Goal: Transaction & Acquisition: Purchase product/service

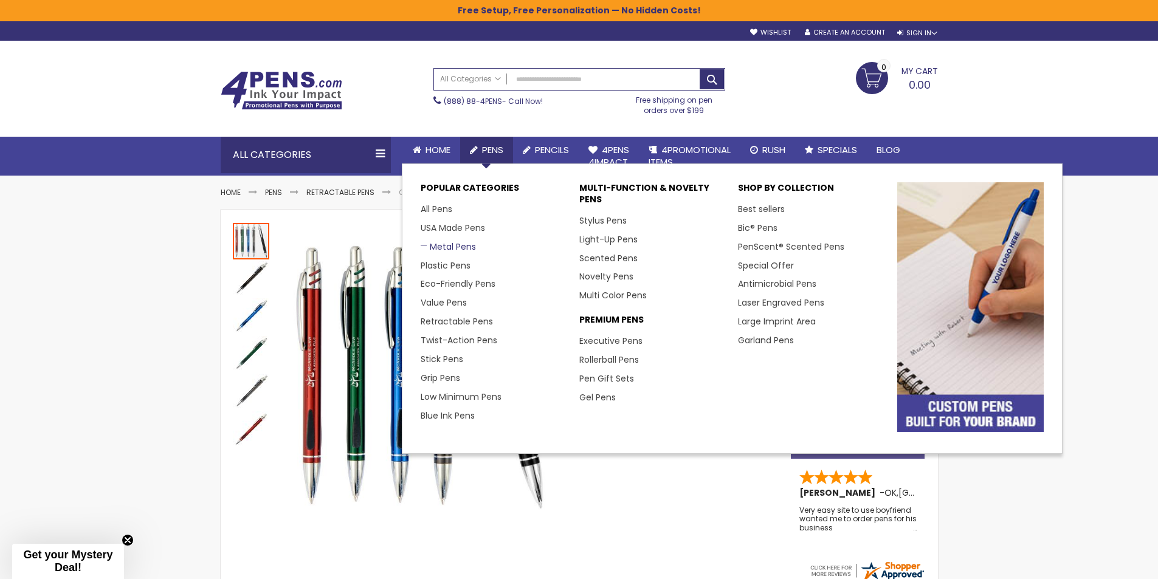
click at [455, 245] on link "Metal Pens" at bounding box center [448, 247] width 55 height 12
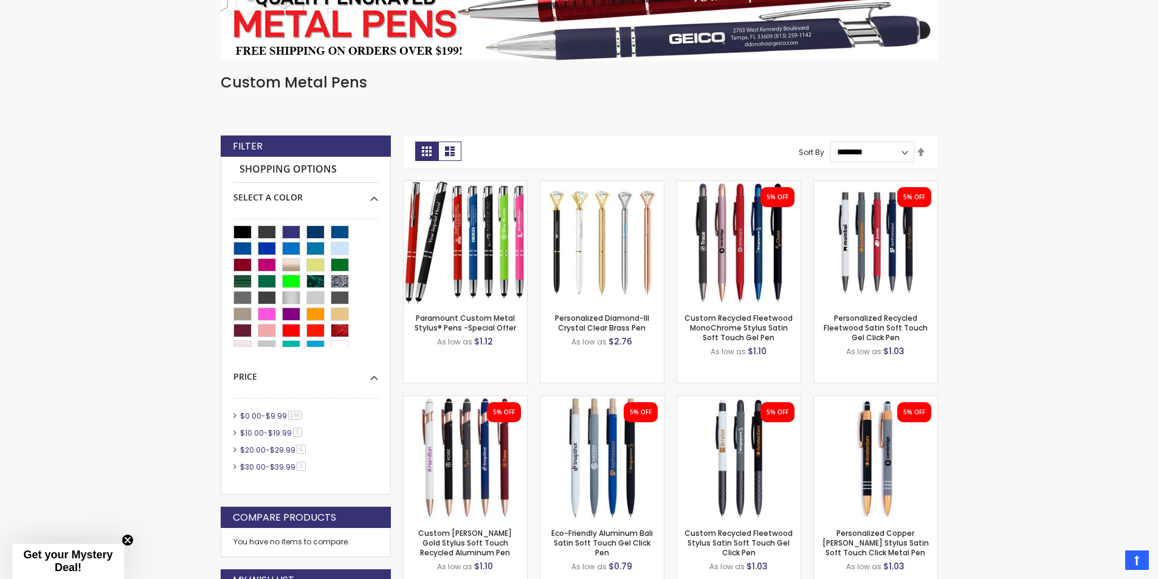
scroll to position [264, 0]
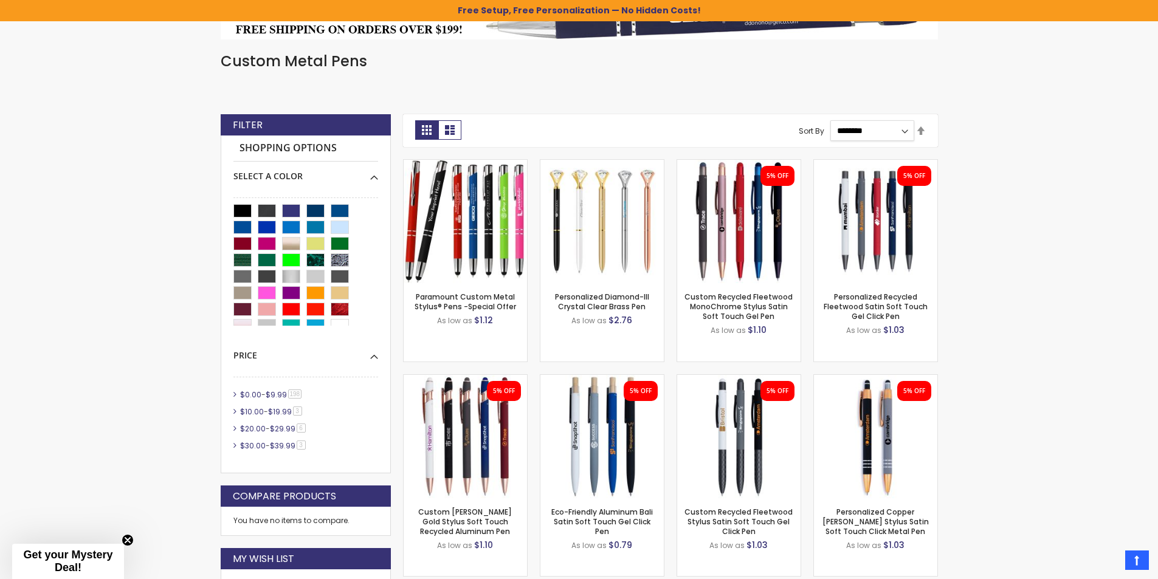
click at [902, 130] on select "**********" at bounding box center [872, 130] width 84 height 21
select select "*****"
click at [830, 120] on select "**********" at bounding box center [872, 130] width 84 height 21
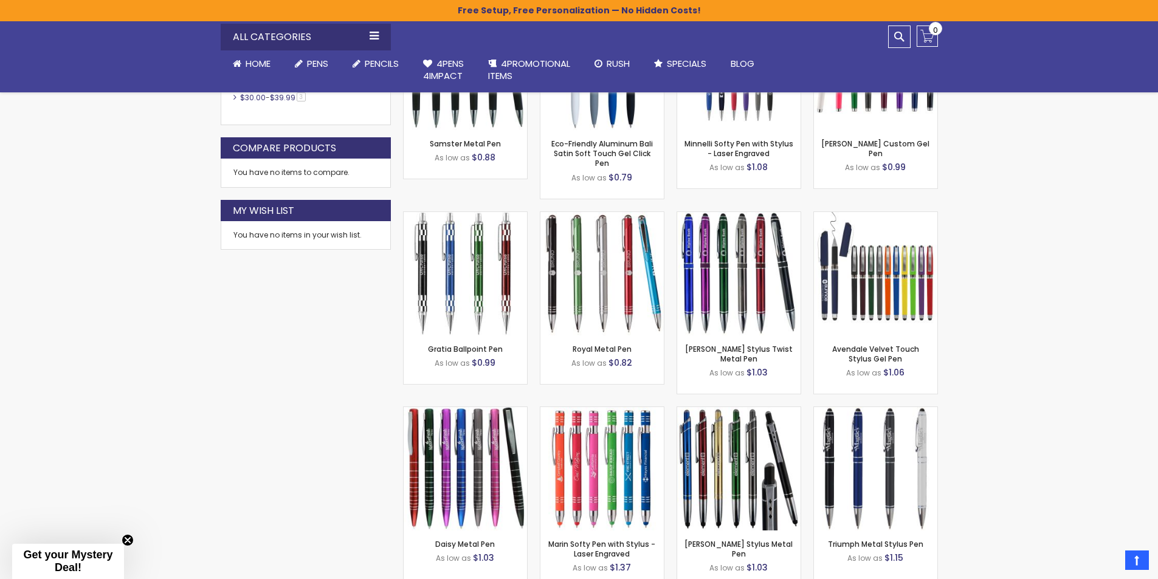
scroll to position [646, 0]
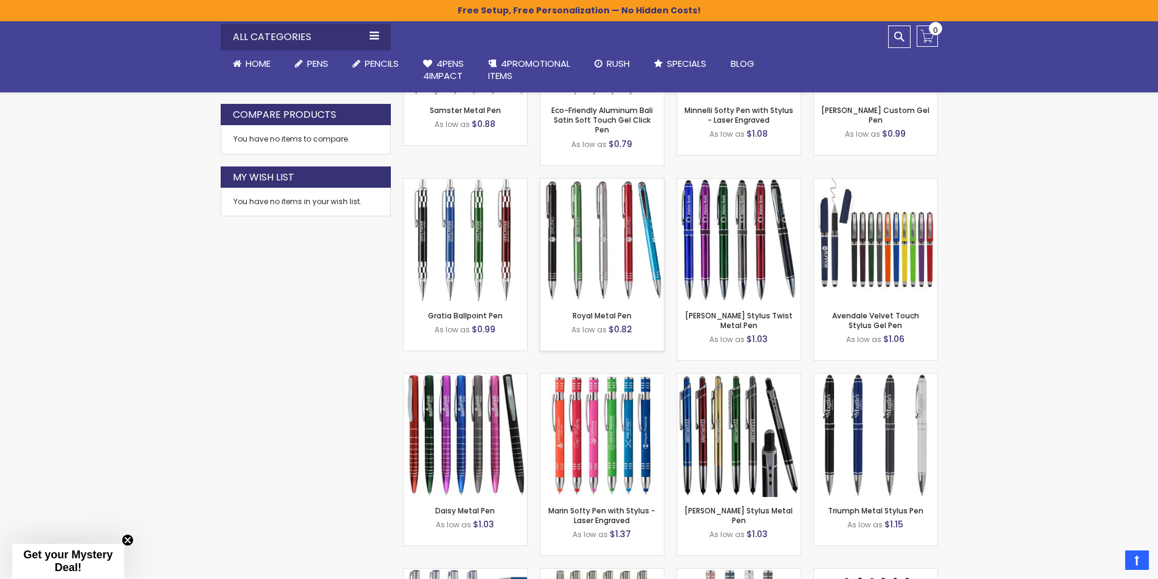
click at [601, 214] on img at bounding box center [601, 240] width 123 height 123
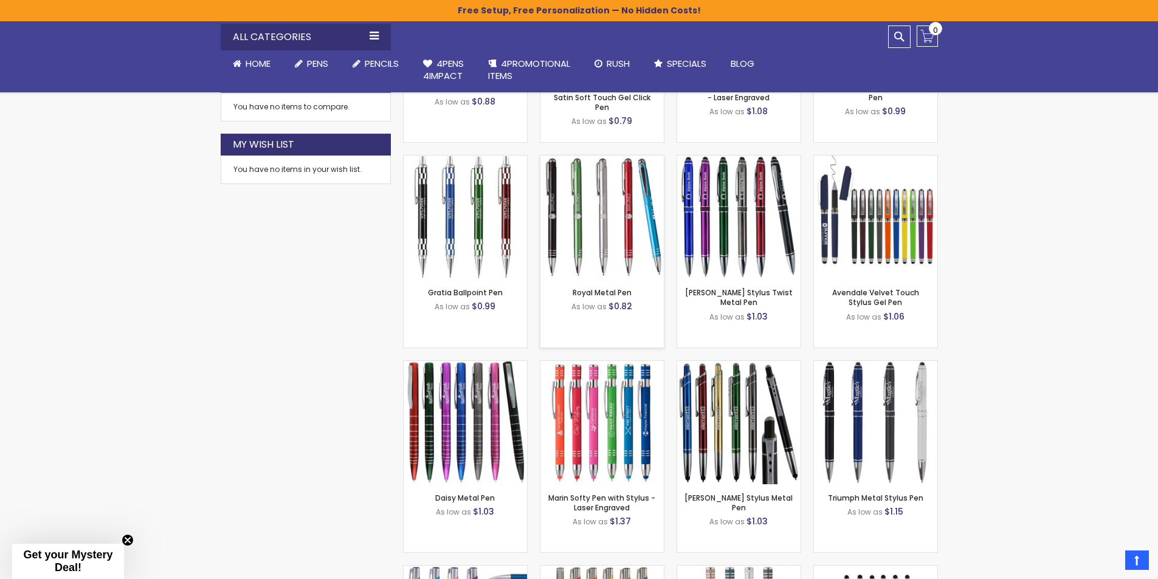
click at [602, 244] on img at bounding box center [601, 217] width 123 height 123
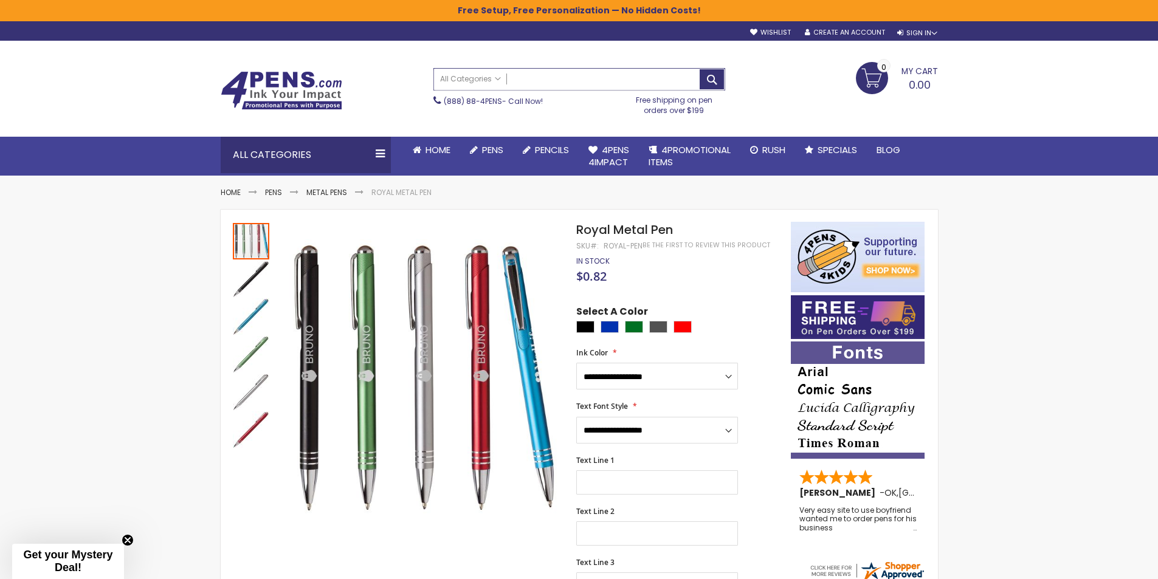
click at [537, 76] on input "Search" at bounding box center [579, 79] width 291 height 21
type input "*****"
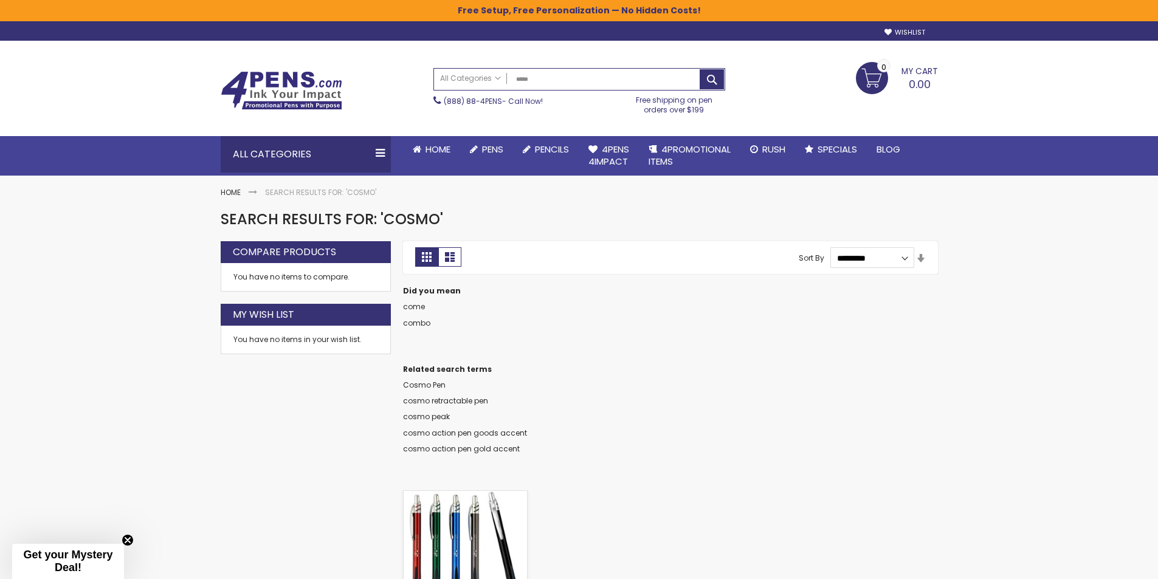
click at [472, 506] on img at bounding box center [465, 552] width 123 height 123
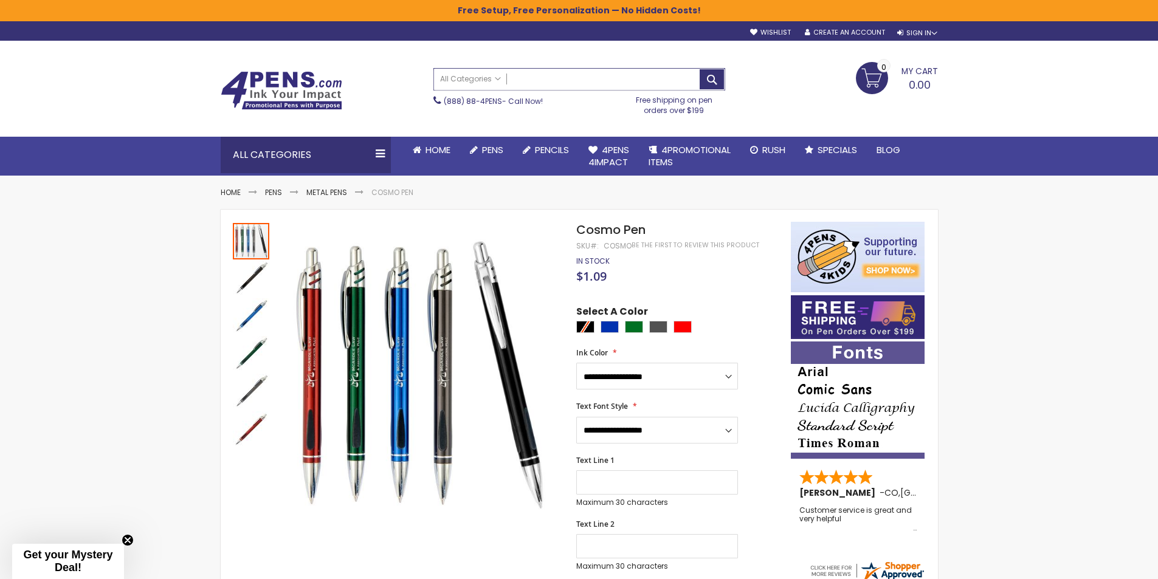
click at [529, 79] on input "Search" at bounding box center [579, 79] width 291 height 21
type input "**********"
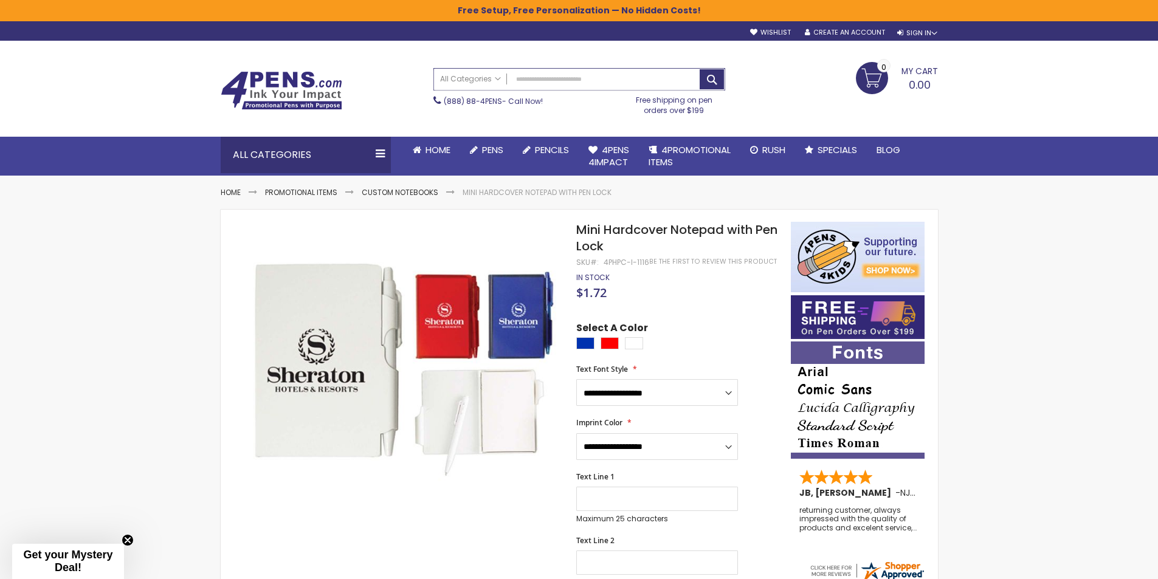
click at [536, 72] on input "Search" at bounding box center [579, 79] width 291 height 21
type input "***"
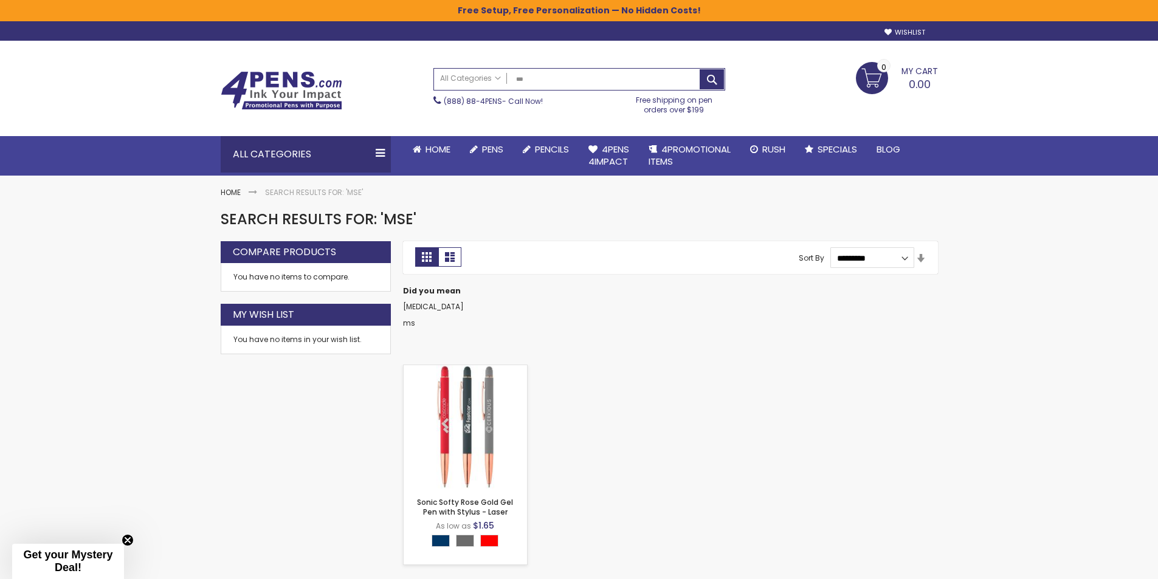
click at [453, 441] on img at bounding box center [465, 426] width 123 height 123
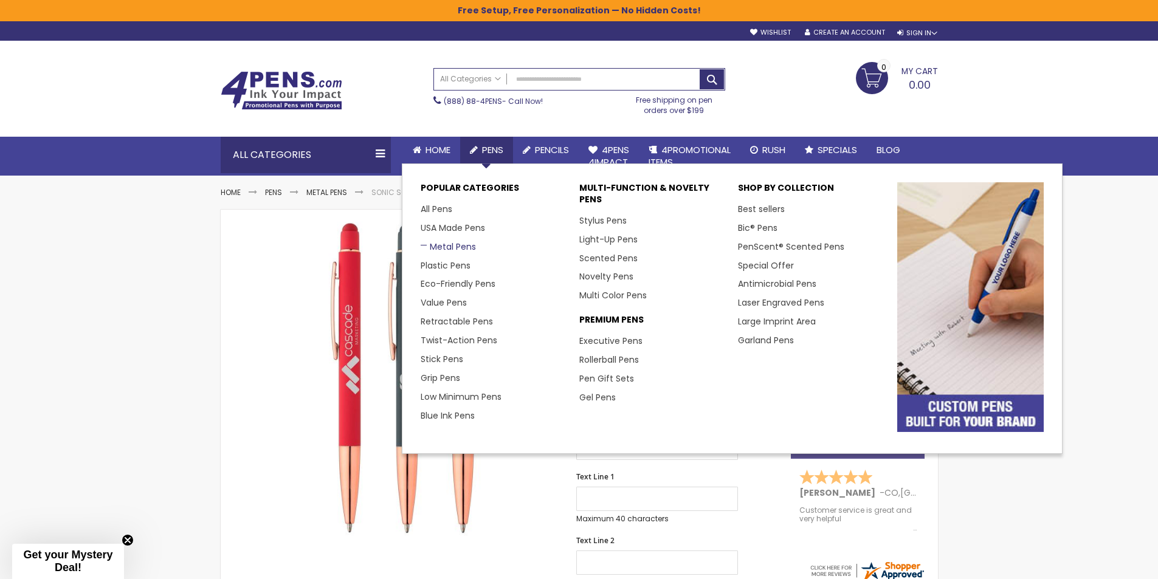
click at [447, 247] on link "Metal Pens" at bounding box center [448, 247] width 55 height 12
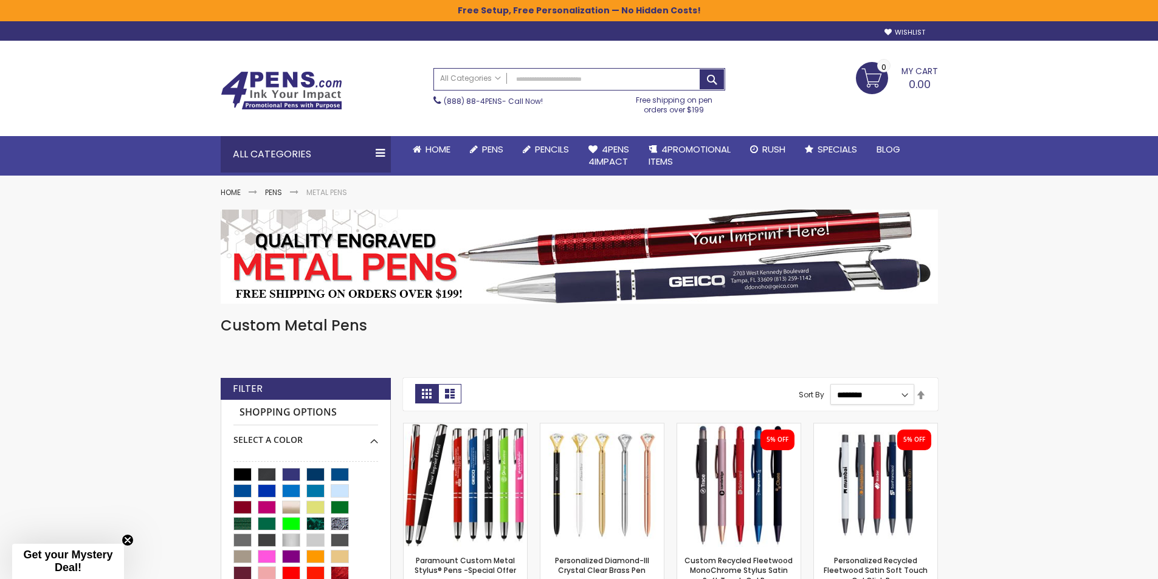
click at [908, 397] on select "**********" at bounding box center [872, 394] width 84 height 21
select select "*****"
click at [830, 385] on select "**********" at bounding box center [872, 395] width 84 height 21
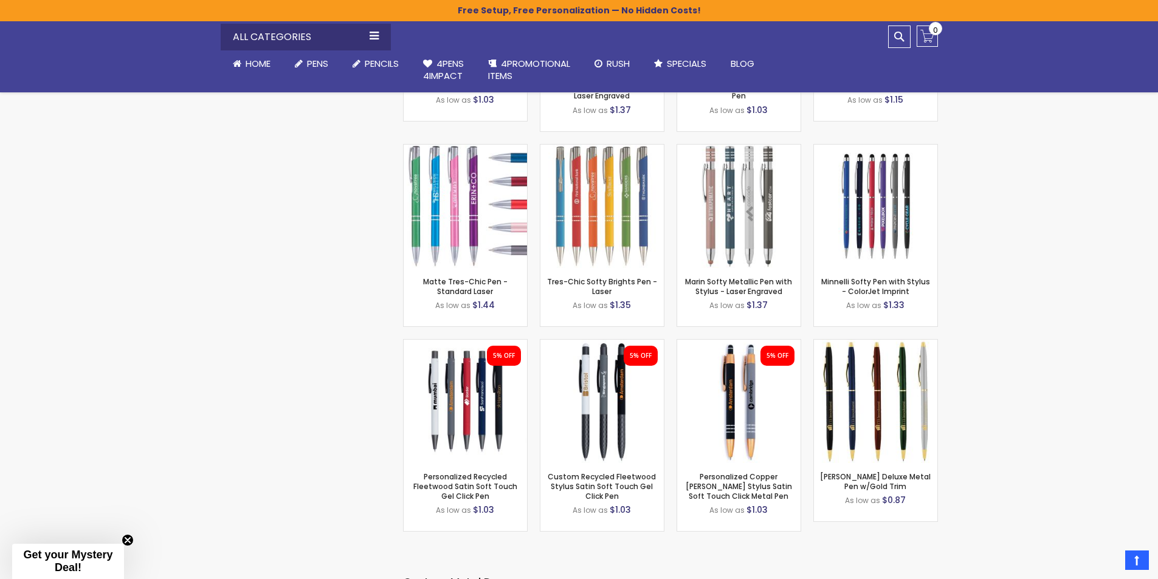
scroll to position [1072, 0]
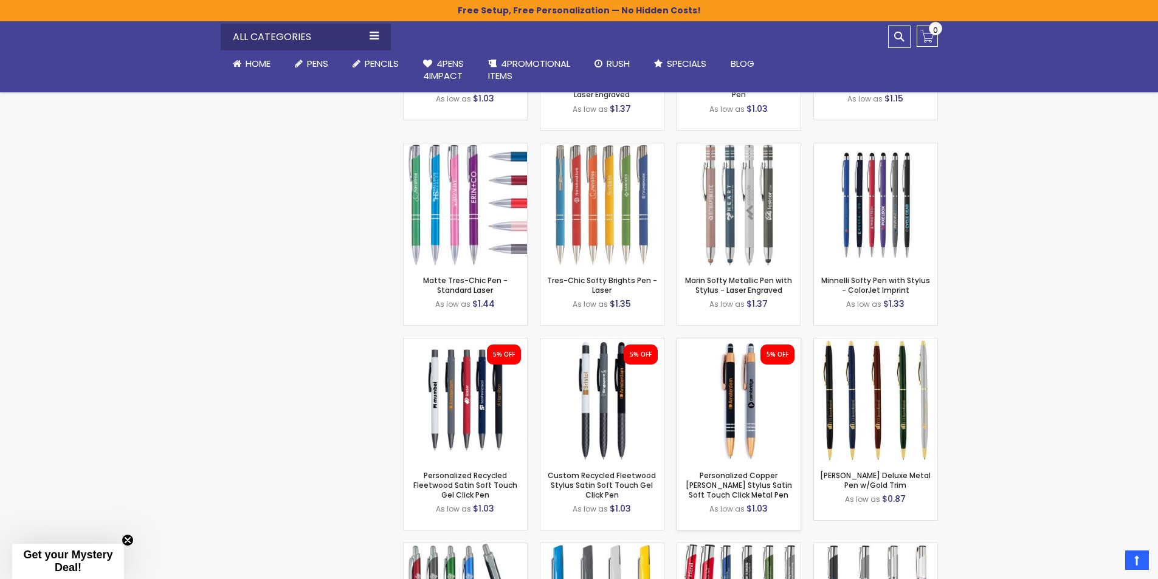
click at [753, 390] on img at bounding box center [738, 400] width 123 height 123
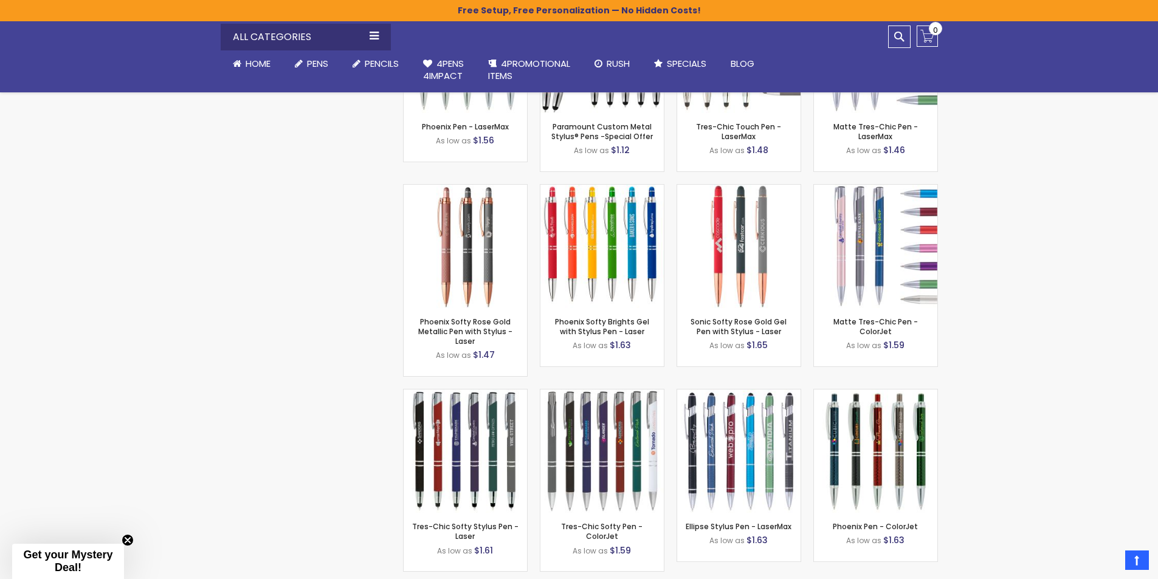
scroll to position [3017, 0]
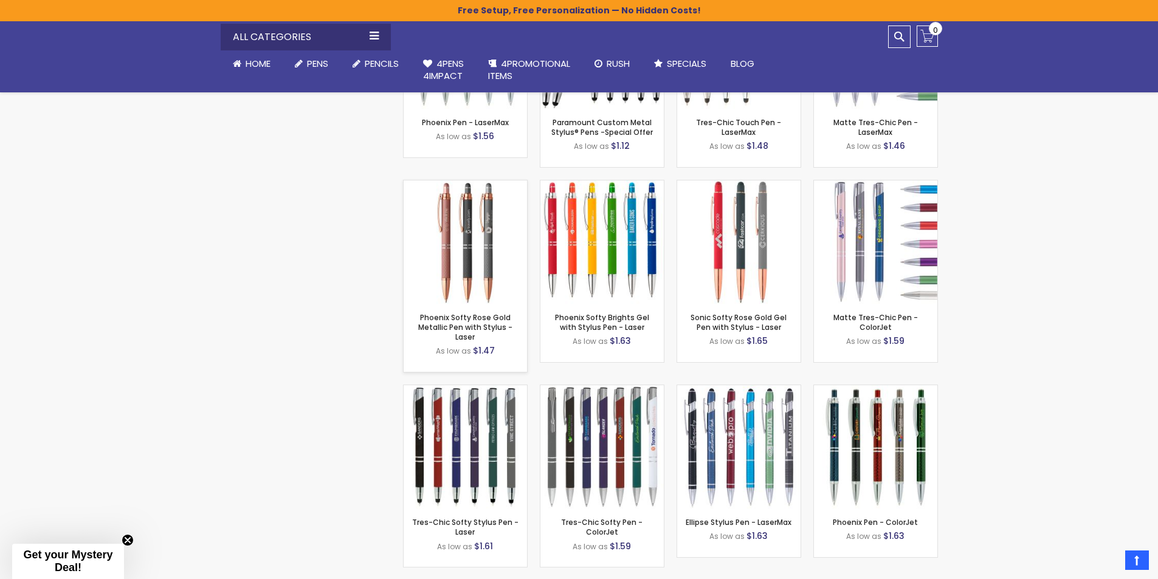
click at [465, 237] on img at bounding box center [465, 242] width 123 height 123
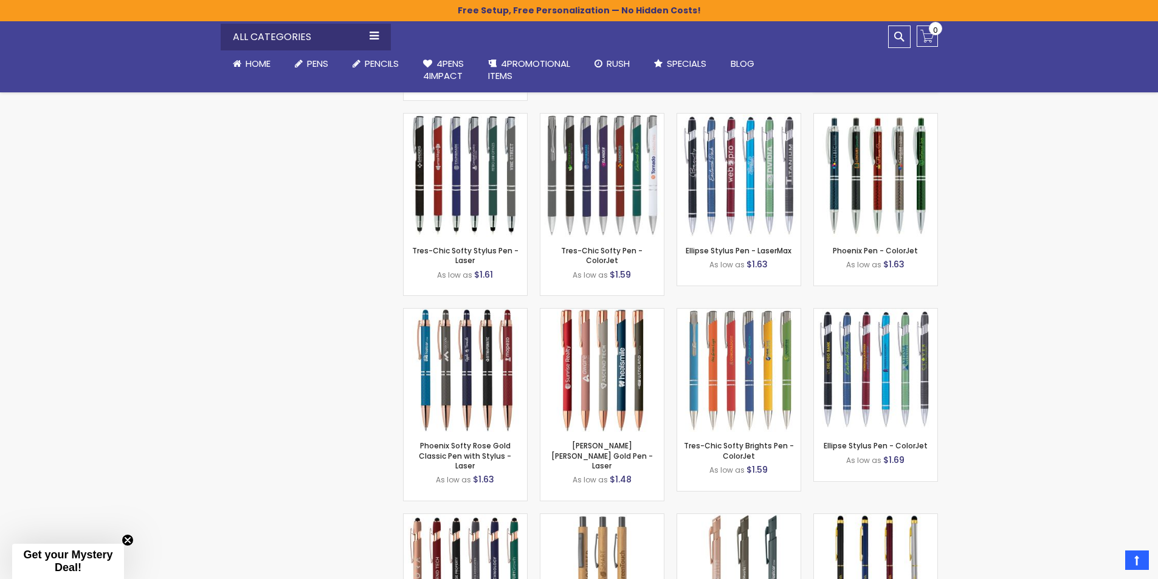
scroll to position [3321, 0]
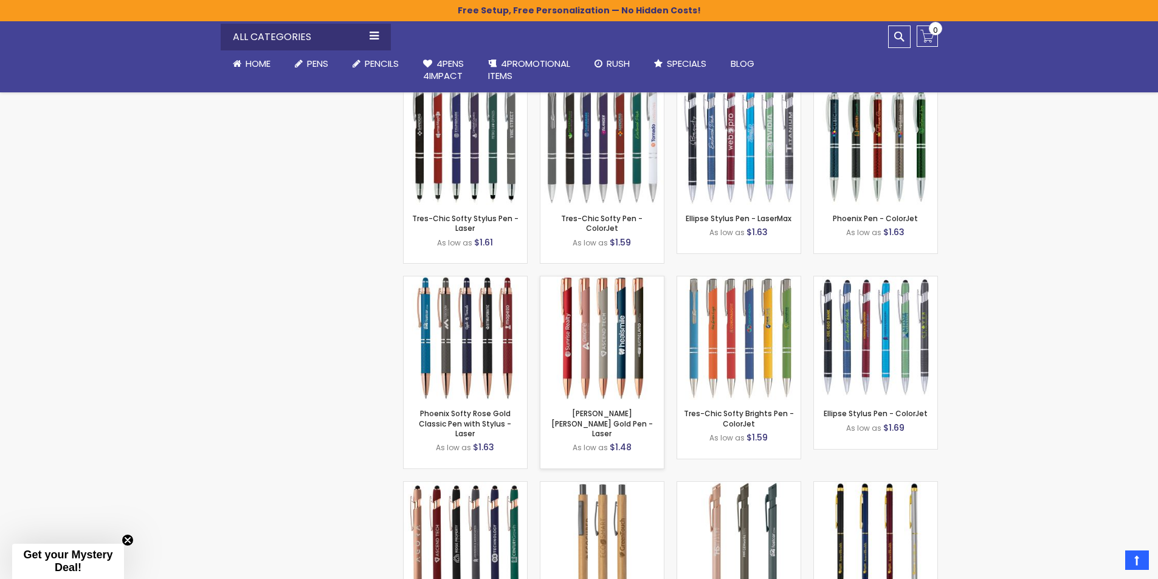
click at [605, 338] on img at bounding box center [601, 338] width 123 height 123
click at [497, 322] on img at bounding box center [465, 338] width 123 height 123
click at [489, 325] on img at bounding box center [465, 338] width 123 height 123
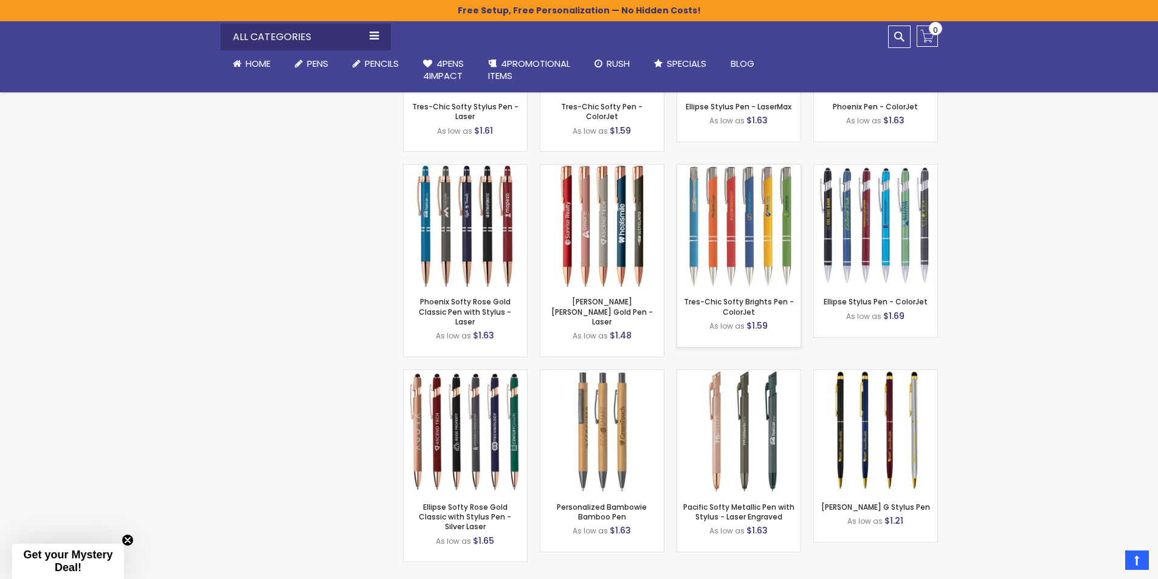
scroll to position [3443, 0]
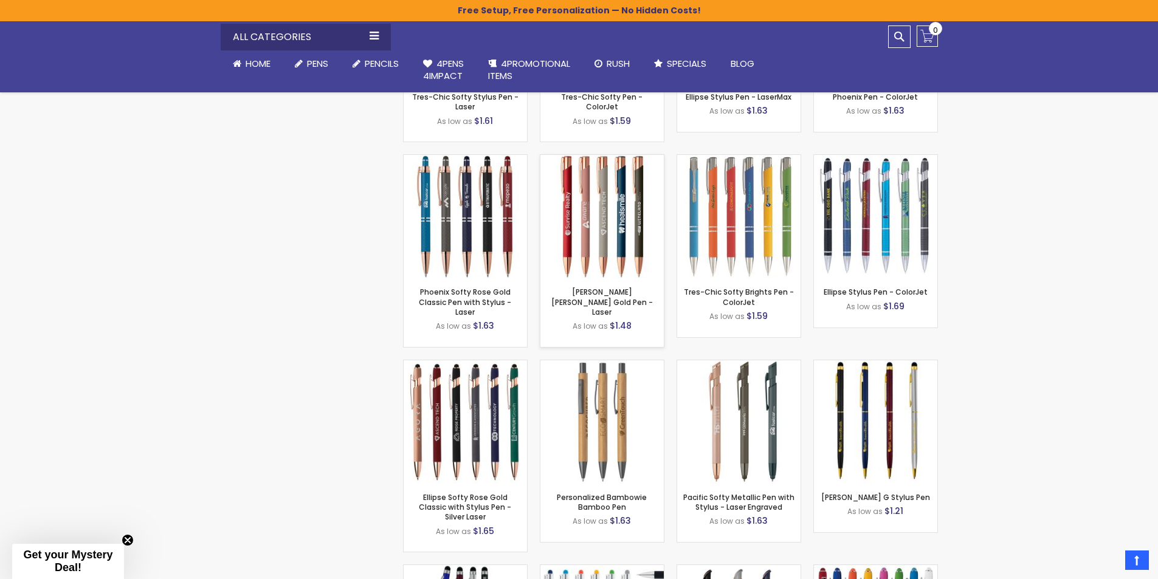
click at [599, 185] on img at bounding box center [601, 216] width 123 height 123
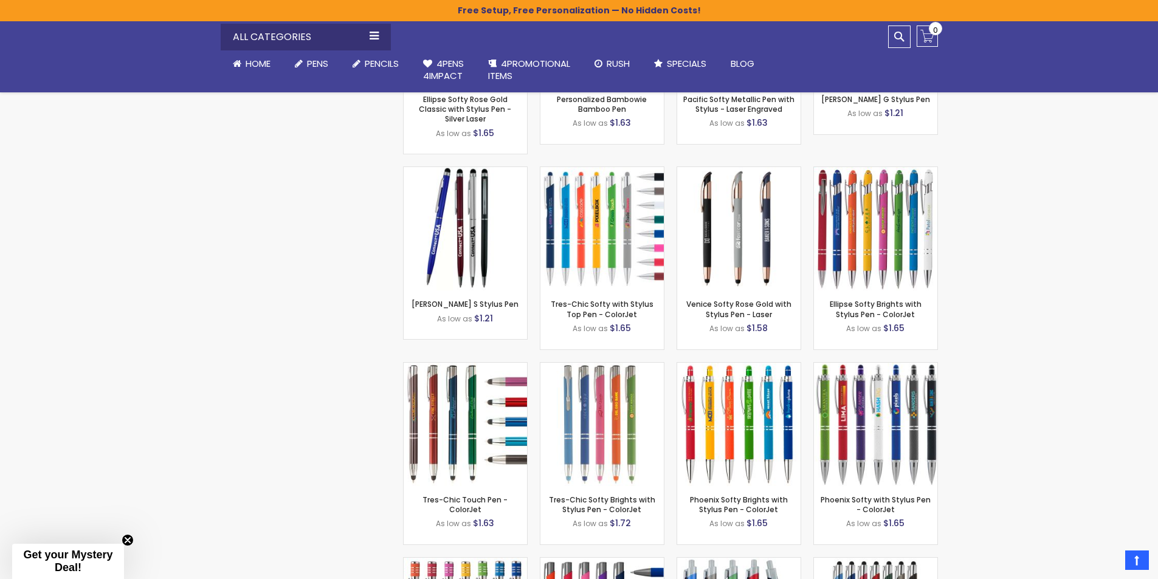
scroll to position [3868, 0]
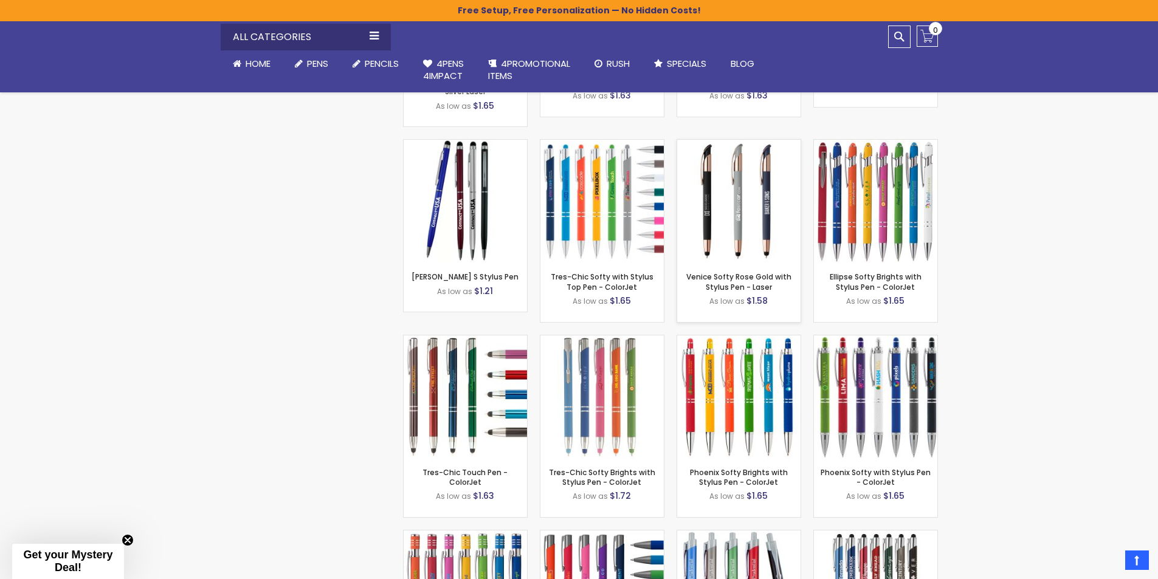
click at [776, 233] on div "- *** + Add to Cart" at bounding box center [738, 243] width 123 height 21
click at [735, 199] on img at bounding box center [738, 201] width 123 height 123
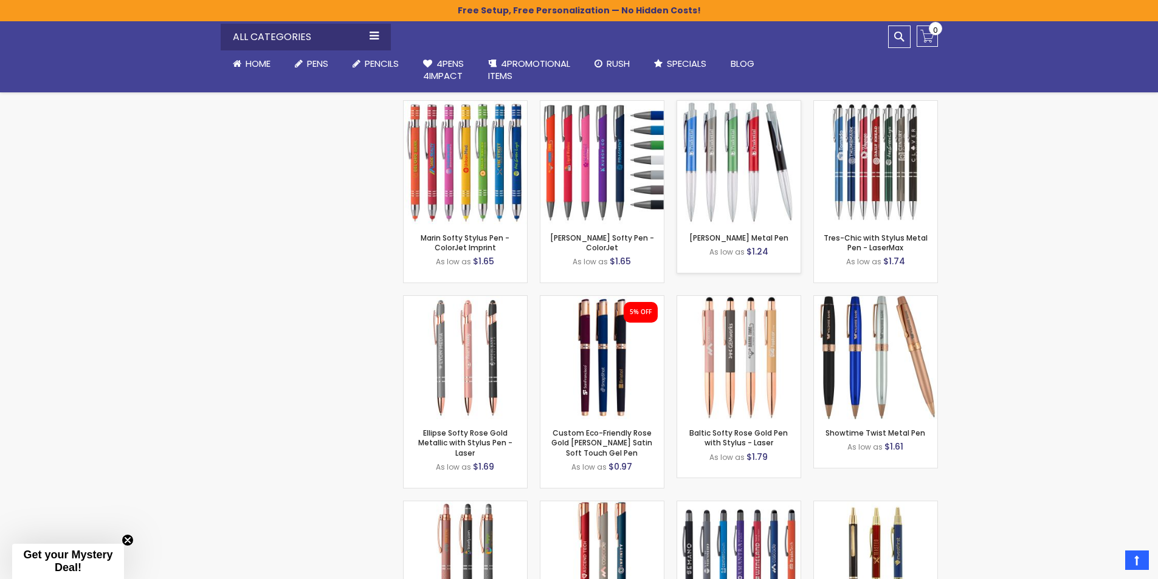
scroll to position [4294, 0]
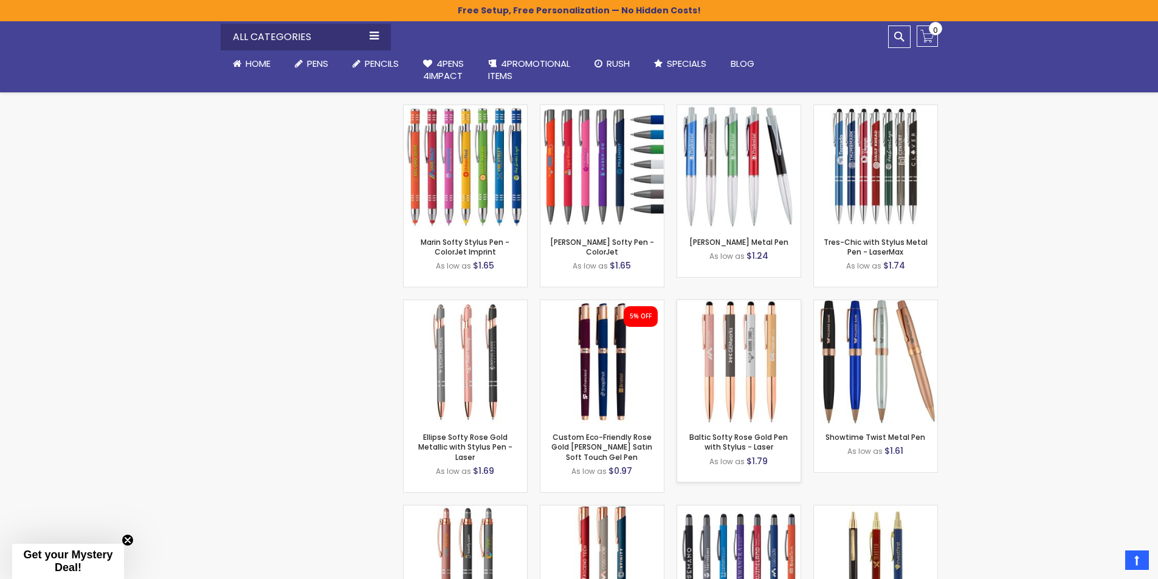
click at [744, 307] on img at bounding box center [738, 361] width 123 height 123
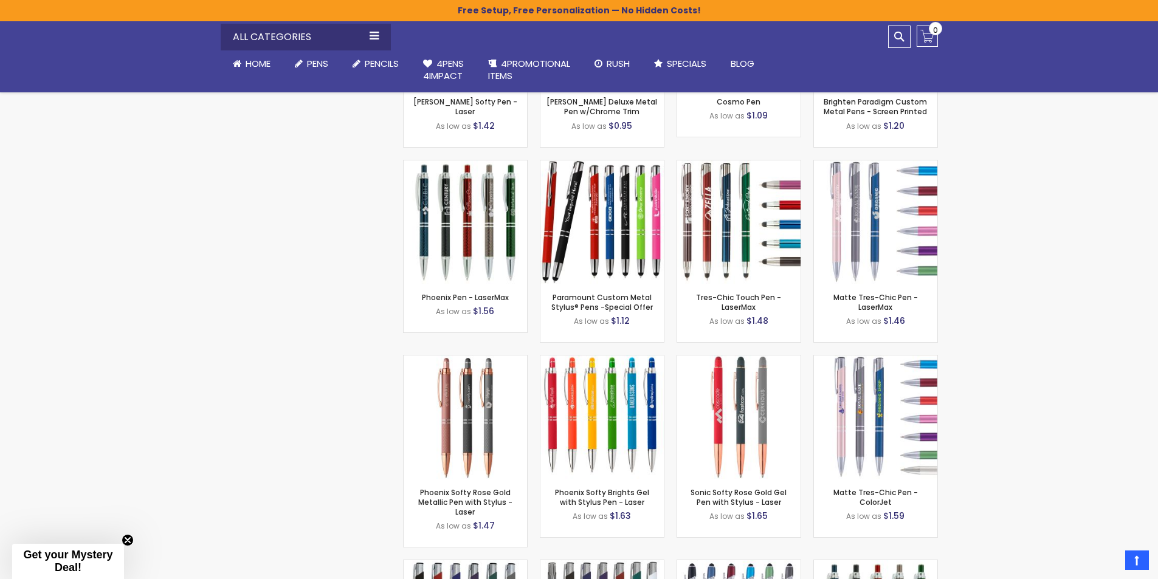
scroll to position [2956, 0]
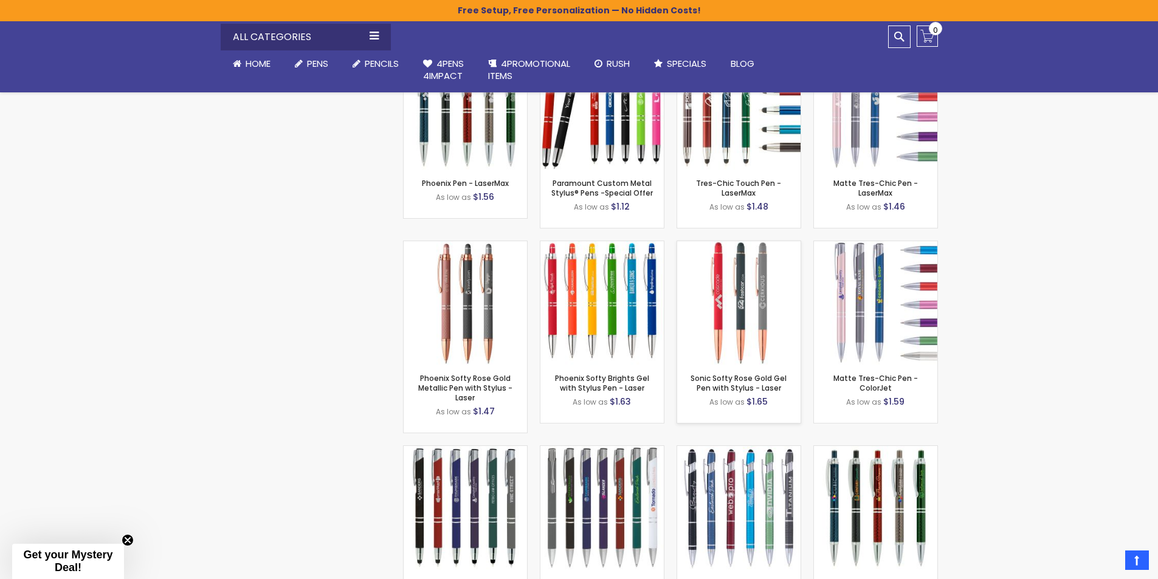
click at [754, 318] on img at bounding box center [738, 302] width 123 height 123
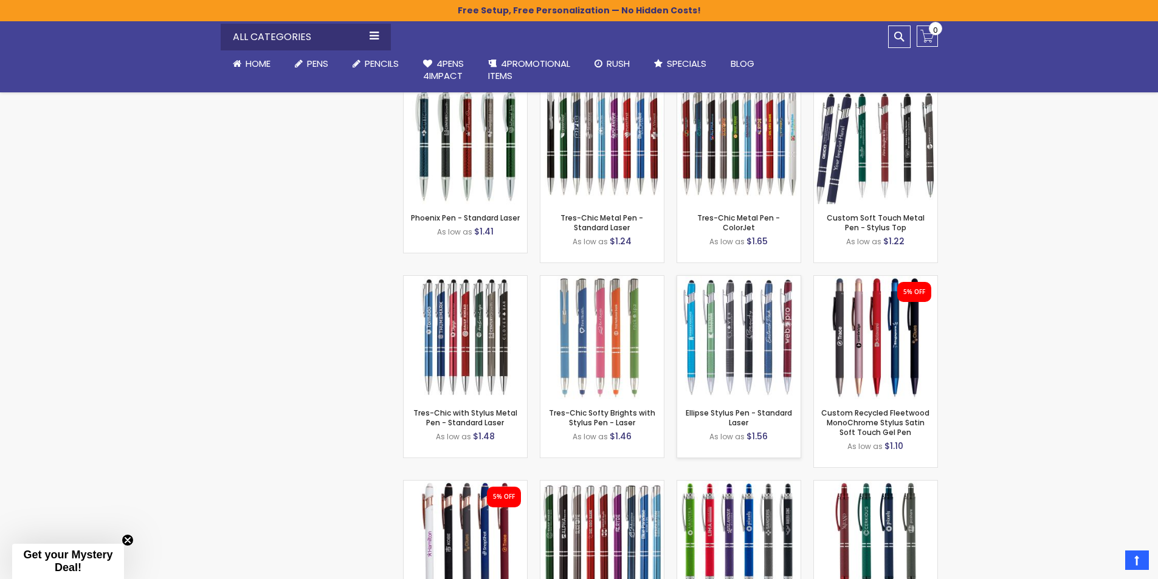
scroll to position [1497, 0]
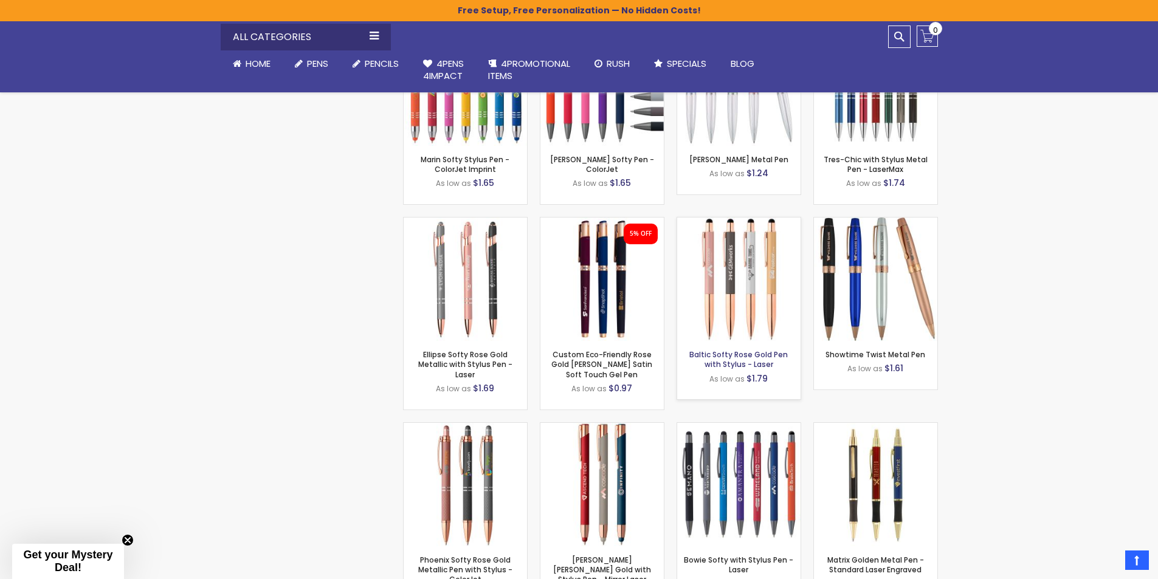
scroll to position [4348, 0]
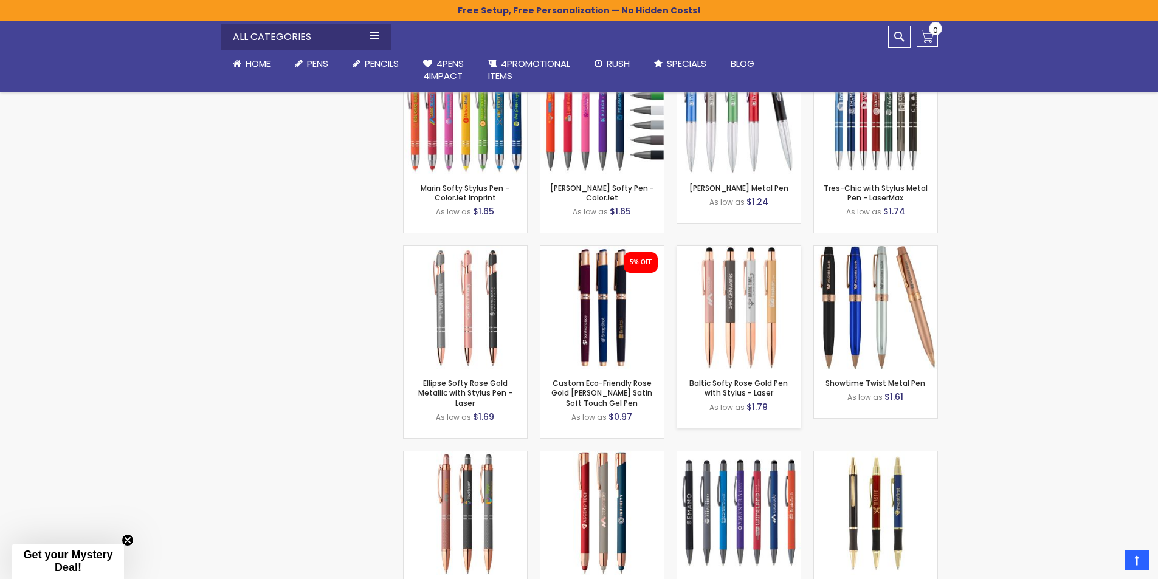
click at [753, 276] on img at bounding box center [738, 307] width 123 height 123
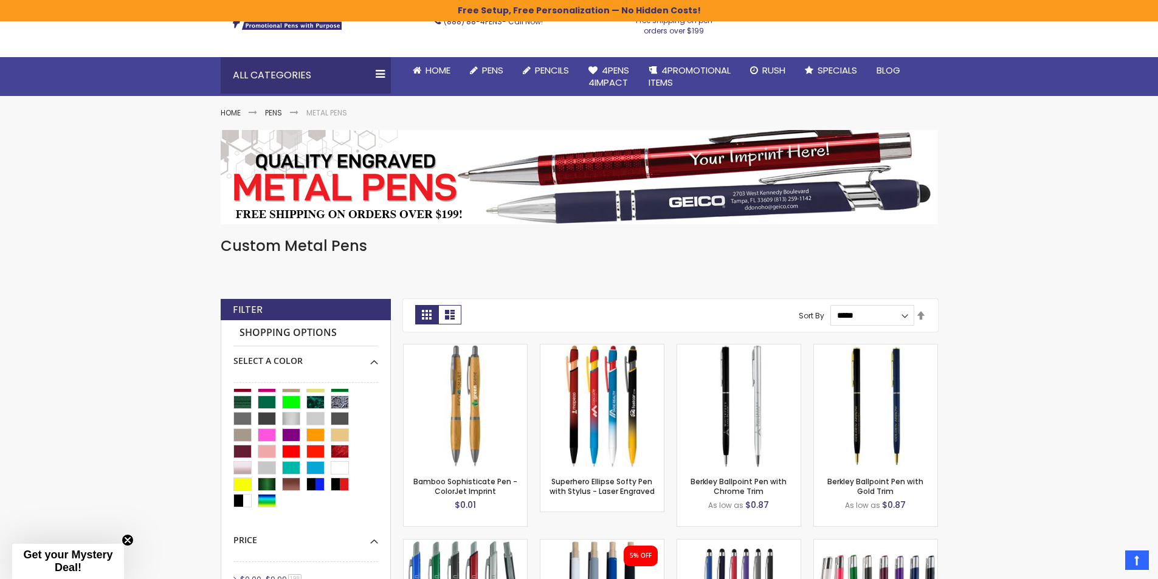
scroll to position [47, 0]
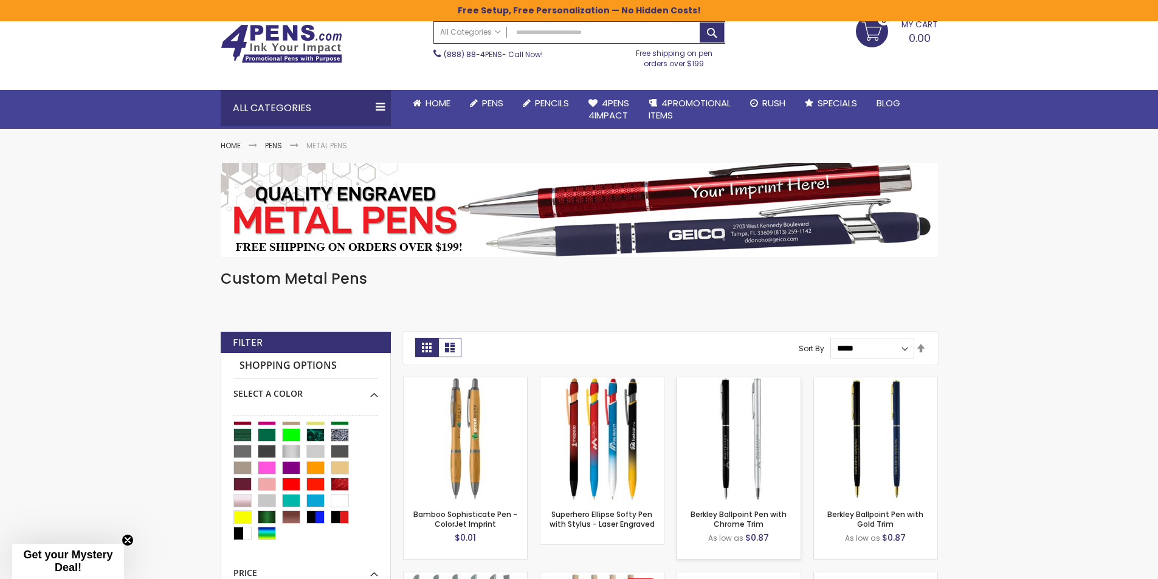
click at [738, 395] on img at bounding box center [738, 439] width 123 height 123
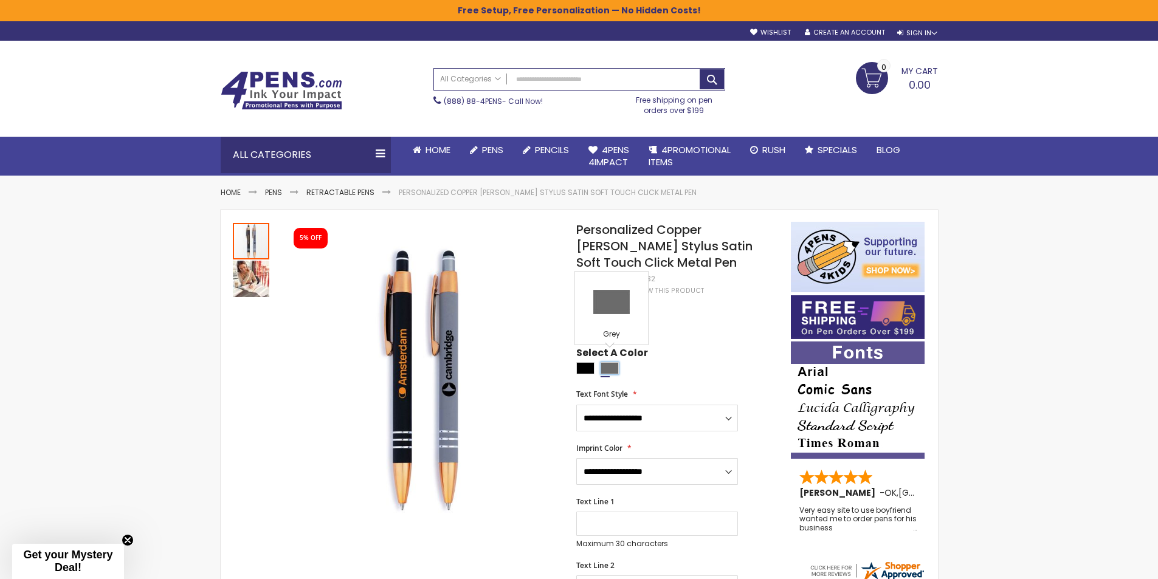
click at [615, 362] on div "Grey" at bounding box center [610, 368] width 18 height 12
type input "****"
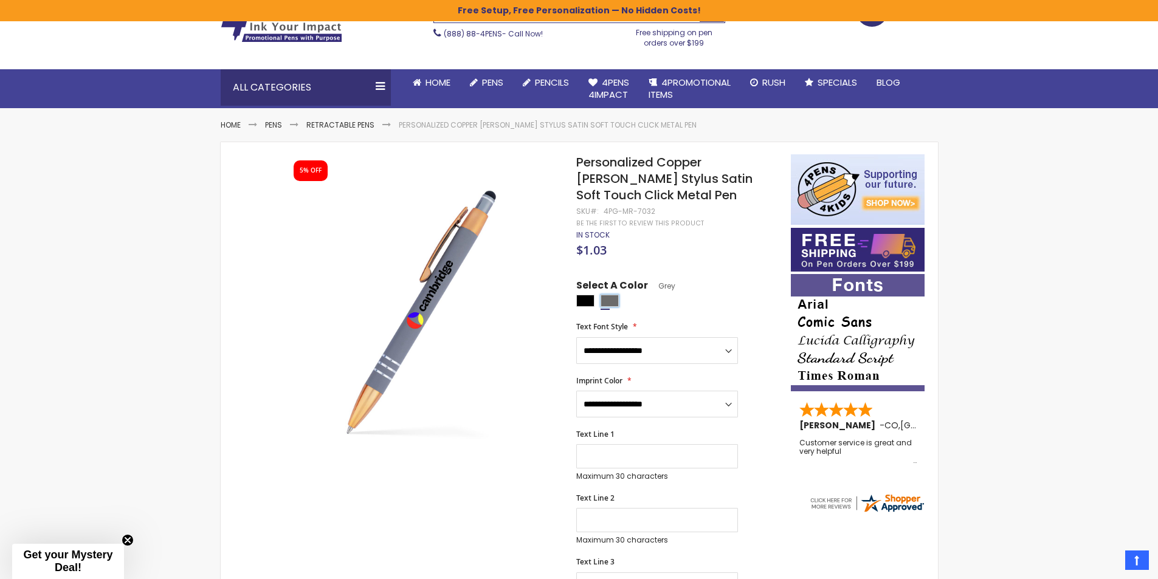
scroll to position [61, 0]
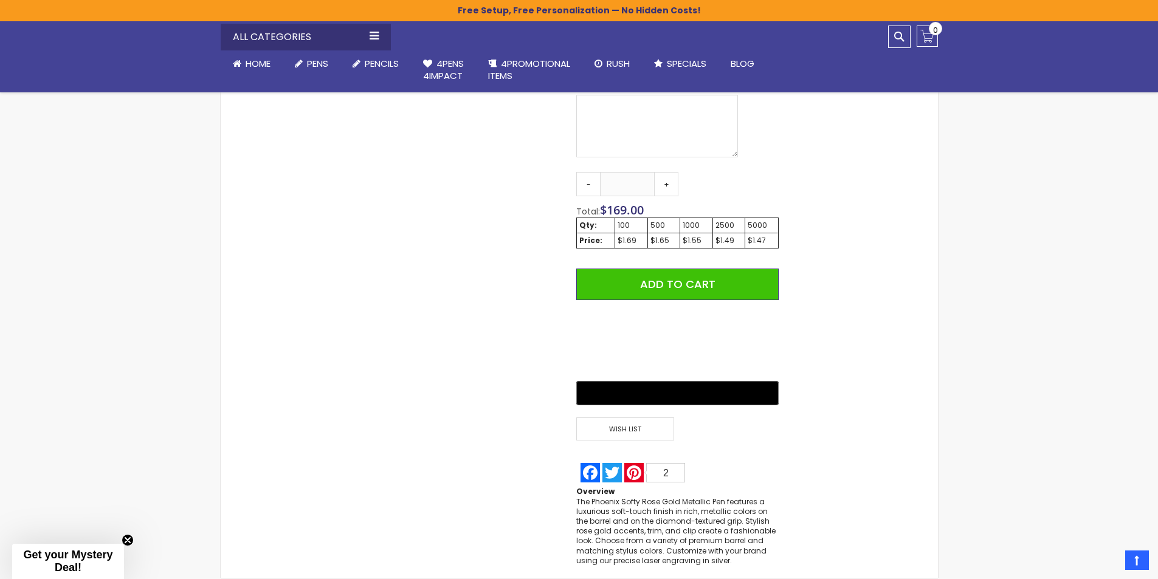
scroll to position [912, 0]
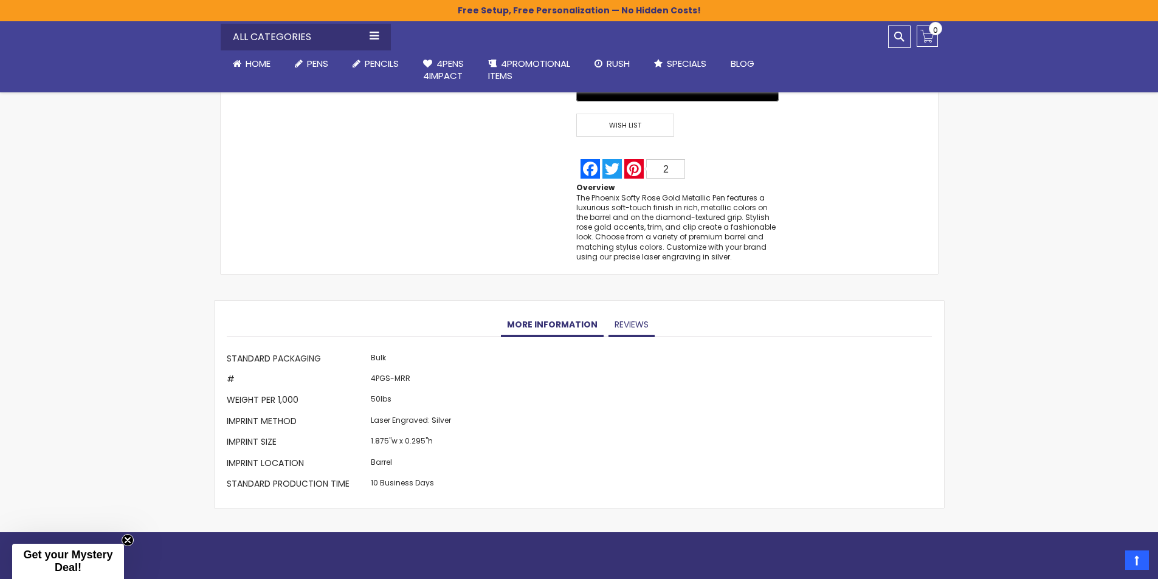
click at [635, 326] on link "Reviews" at bounding box center [632, 325] width 46 height 24
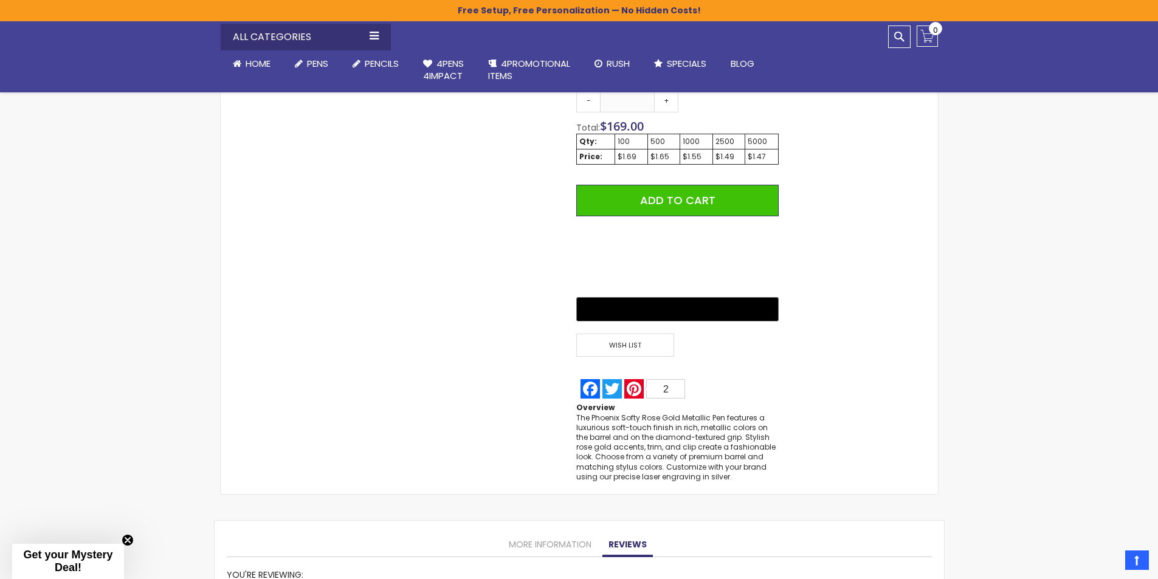
scroll to position [739, 0]
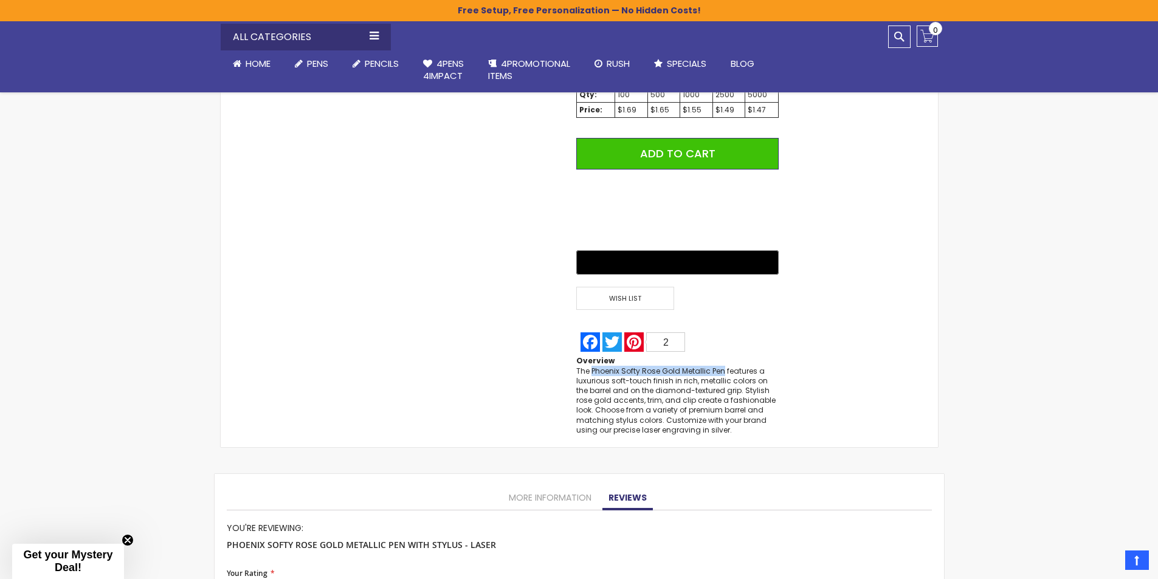
drag, startPoint x: 723, startPoint y: 369, endPoint x: 592, endPoint y: 370, distance: 130.7
click at [592, 370] on div "The Phoenix Softy Rose Gold Metallic Pen features a luxurious soft-touch finish…" at bounding box center [677, 401] width 202 height 69
copy div "Phoenix Softy Rose Gold Metallic Pen"
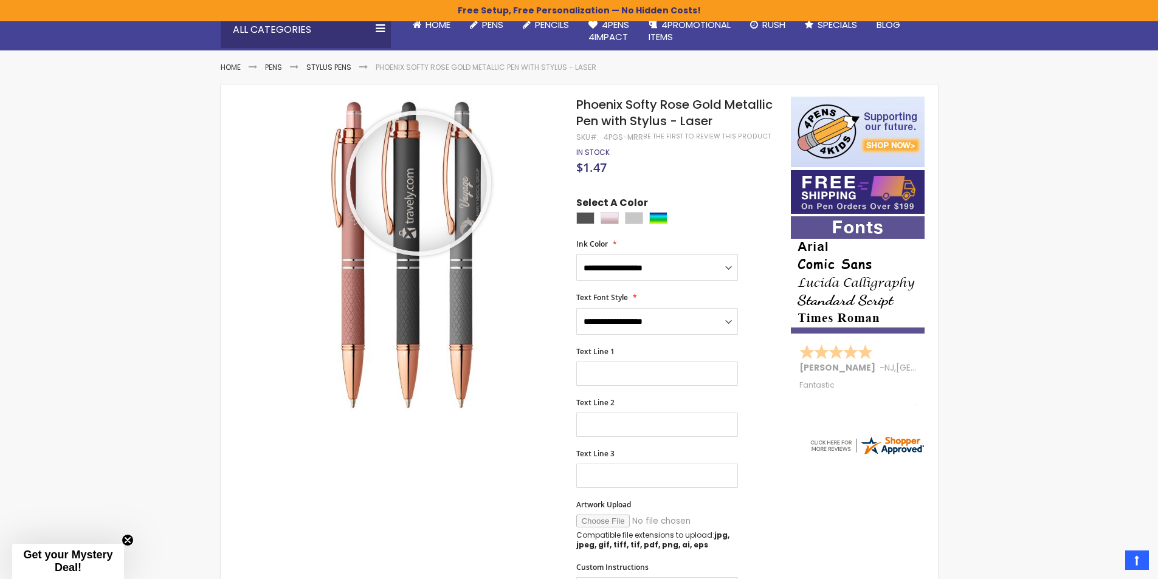
scroll to position [0, 0]
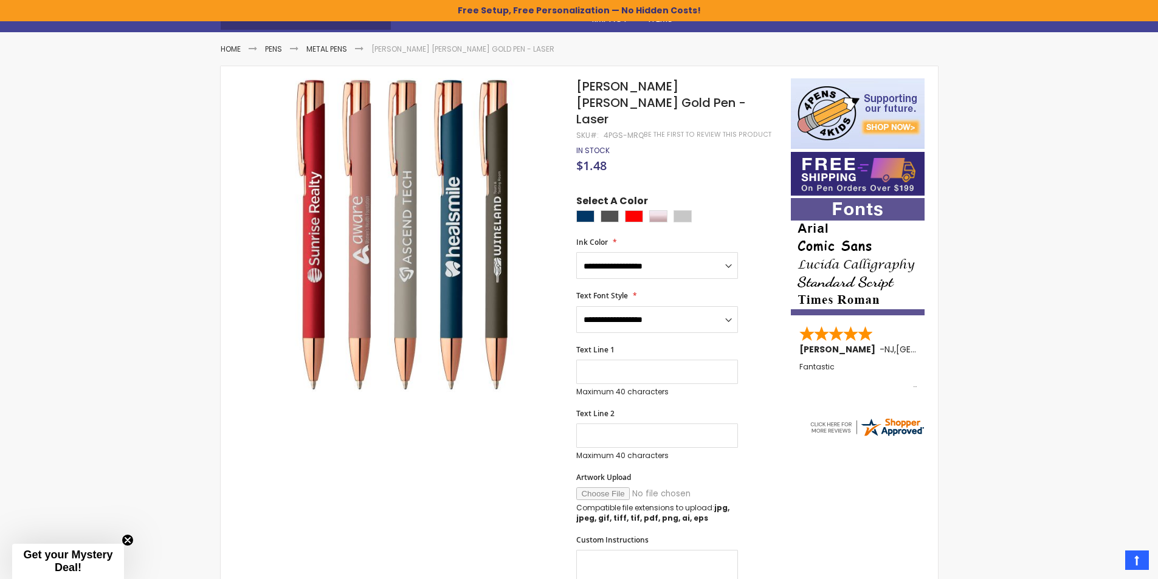
scroll to position [143, 0]
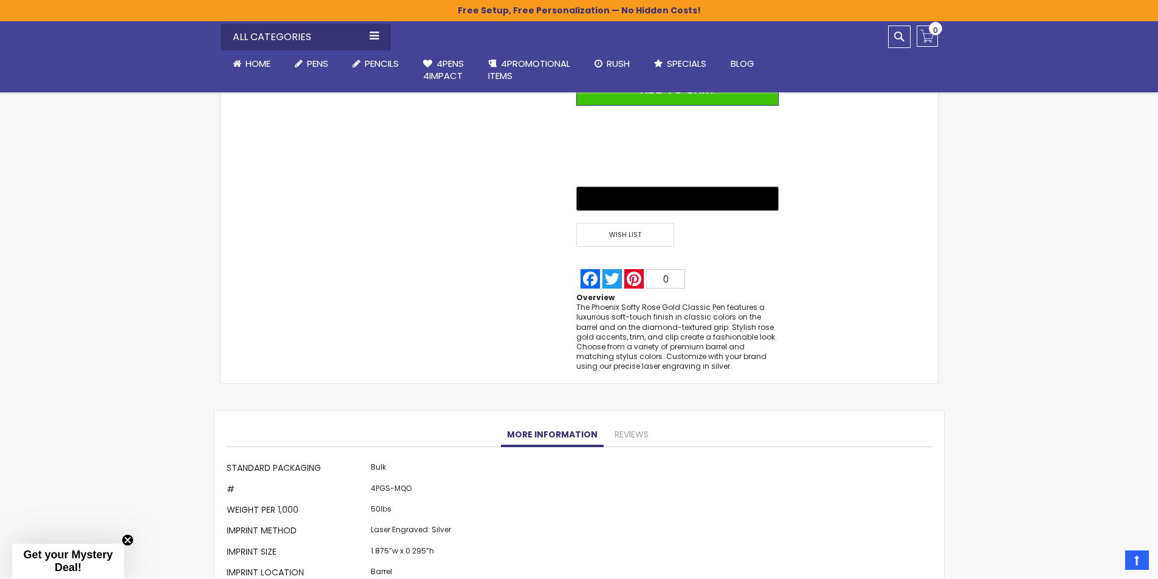
scroll to position [851, 0]
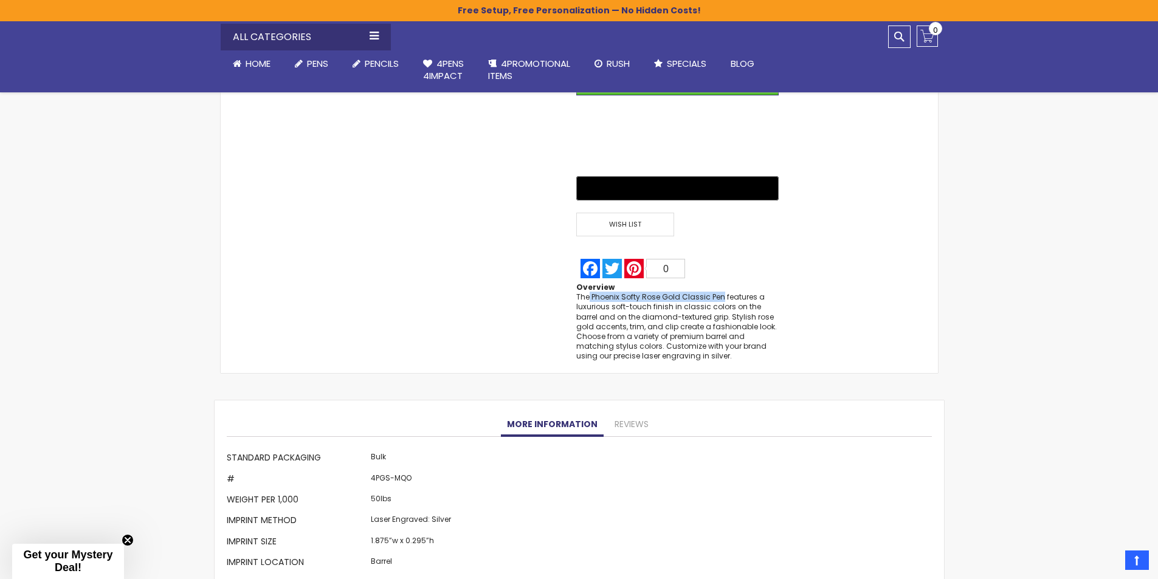
drag, startPoint x: 719, startPoint y: 295, endPoint x: 590, endPoint y: 295, distance: 128.9
click at [590, 295] on div "The Phoenix Softy Rose Gold Classic Pen features a luxurious soft-touch finish …" at bounding box center [677, 326] width 202 height 69
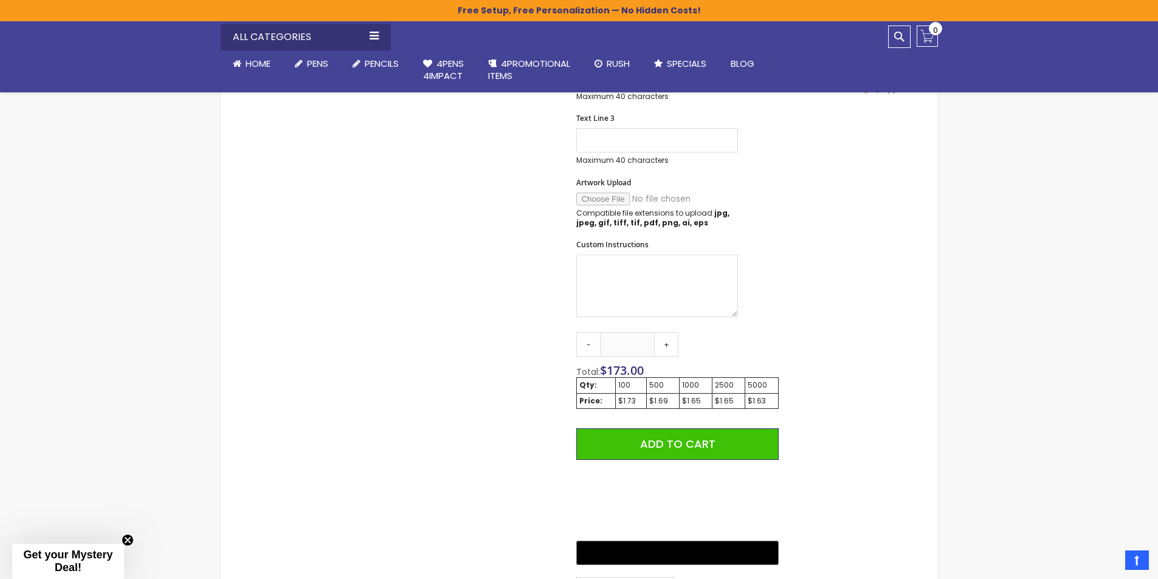
scroll to position [122, 0]
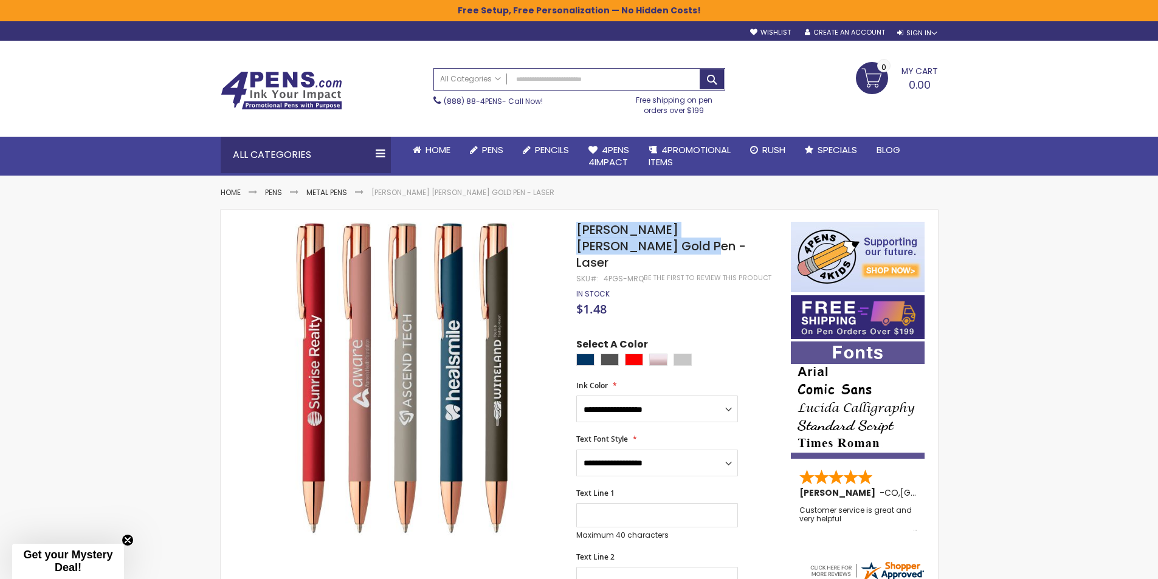
drag, startPoint x: 610, startPoint y: 242, endPoint x: 578, endPoint y: 233, distance: 34.1
click at [578, 233] on h1 "[PERSON_NAME] [PERSON_NAME] Gold Pen - Laser" at bounding box center [677, 246] width 202 height 49
copy span "[PERSON_NAME] [PERSON_NAME] Gold Pen - Laser"
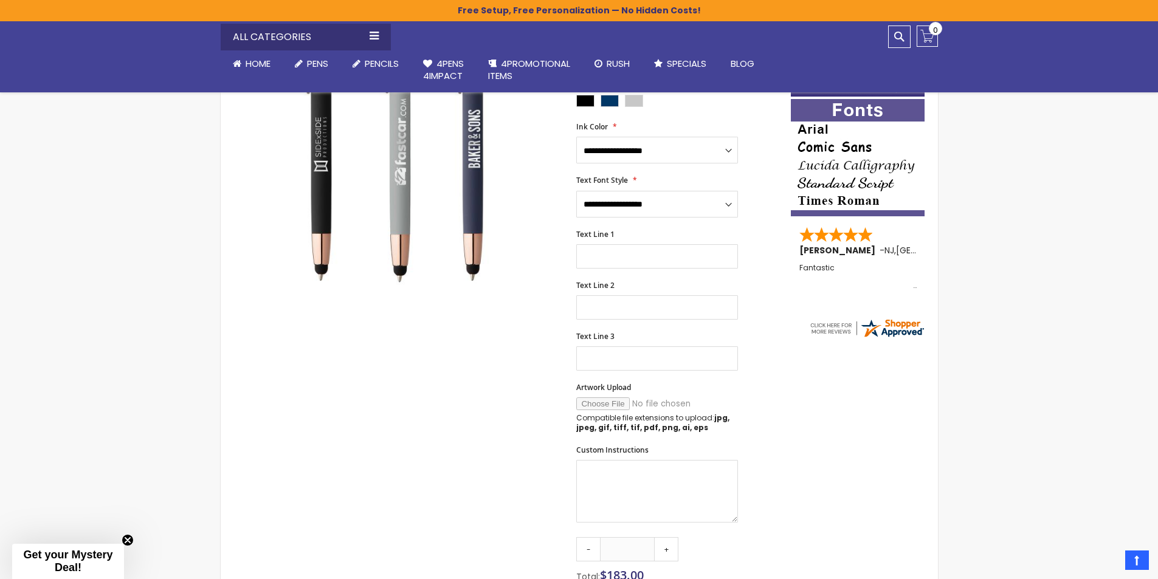
scroll to position [61, 0]
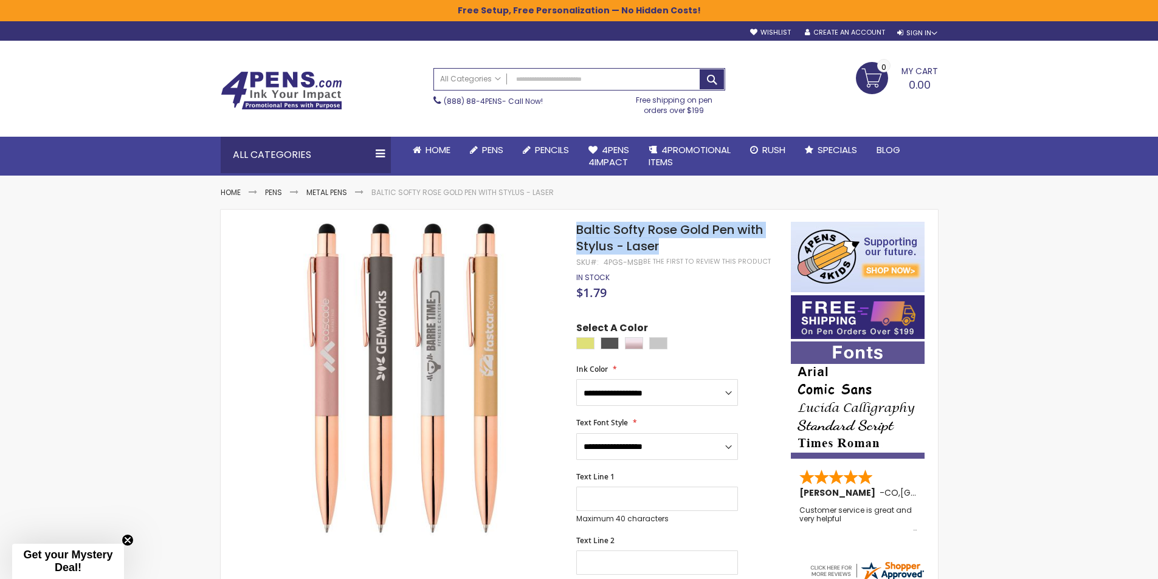
drag, startPoint x: 659, startPoint y: 247, endPoint x: 574, endPoint y: 231, distance: 86.6
copy div "Skip to the end of the images gallery Skip to the beginning of the images galle…"
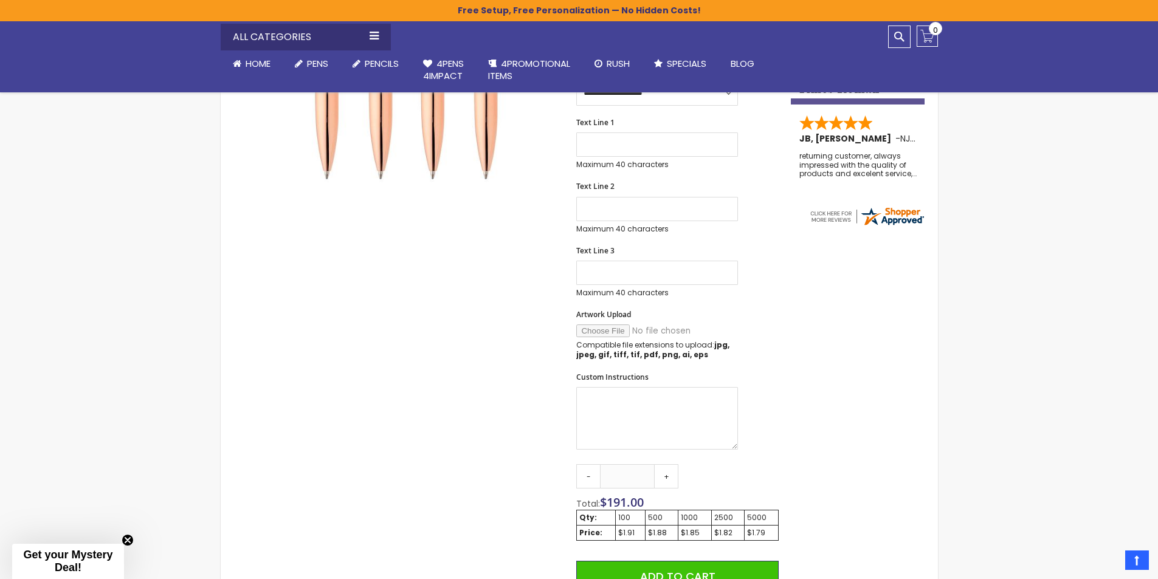
scroll to position [486, 0]
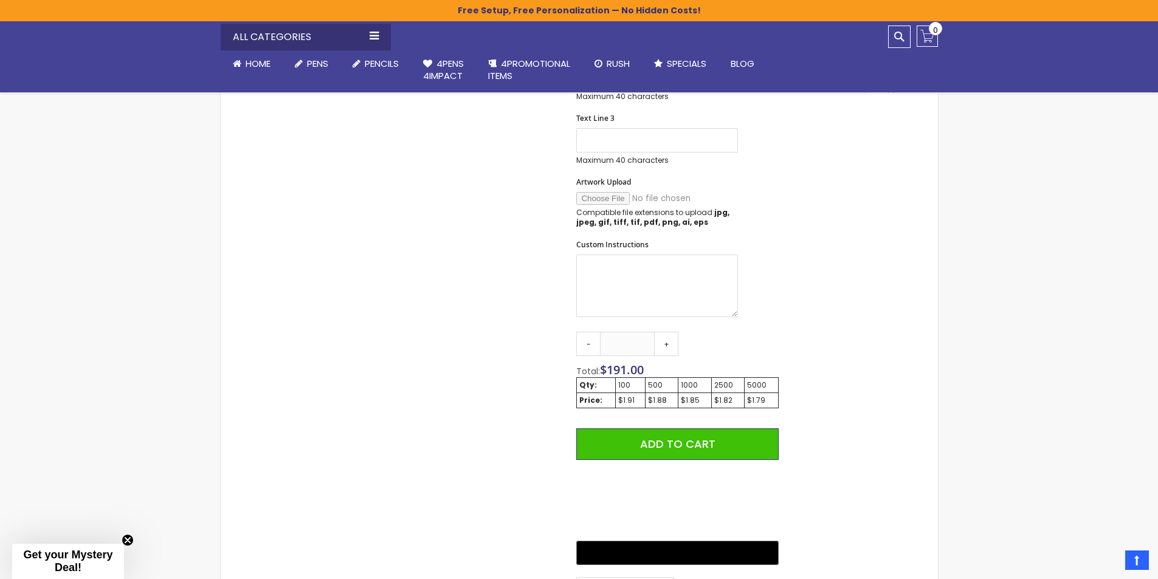
drag, startPoint x: 556, startPoint y: 345, endPoint x: 450, endPoint y: 350, distance: 105.3
click at [528, 348] on div "Skip to the end of the images gallery Skip to the beginning of the images galle…" at bounding box center [506, 226] width 558 height 981
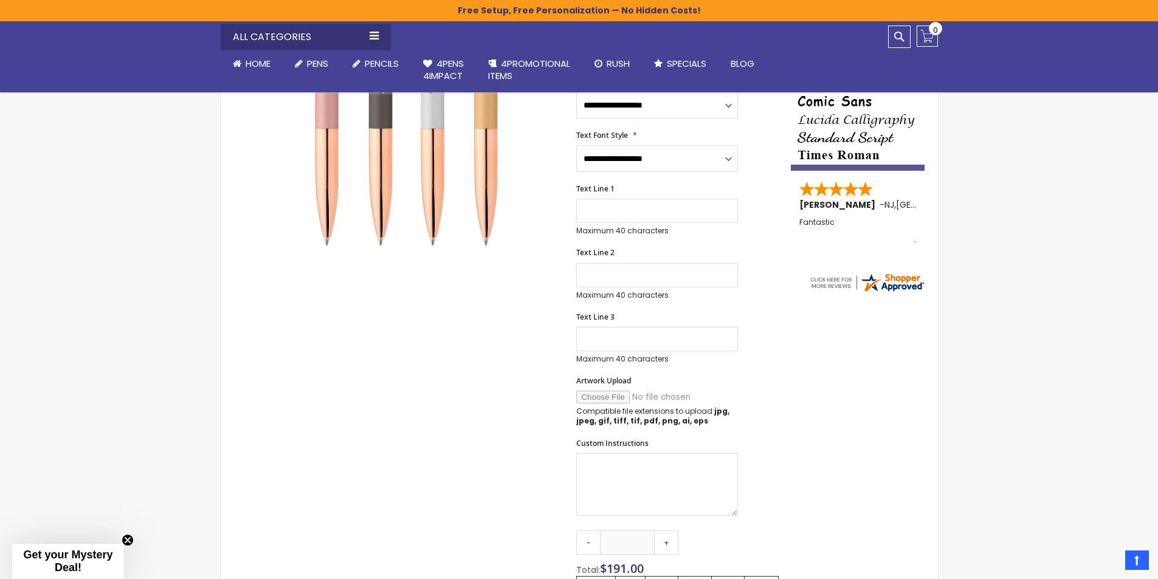
scroll to position [182, 0]
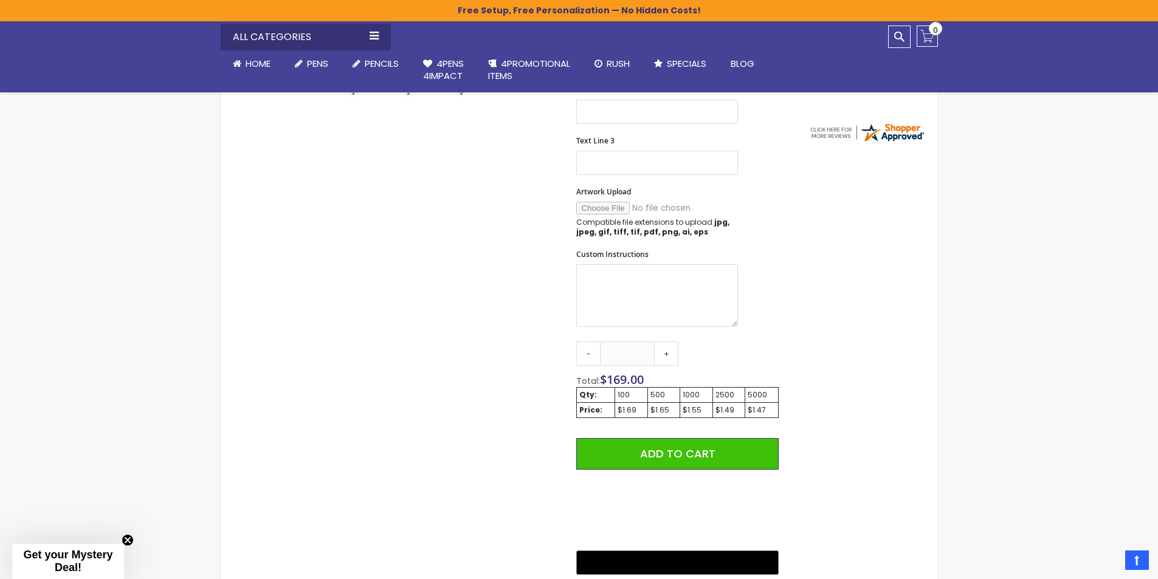
scroll to position [486, 0]
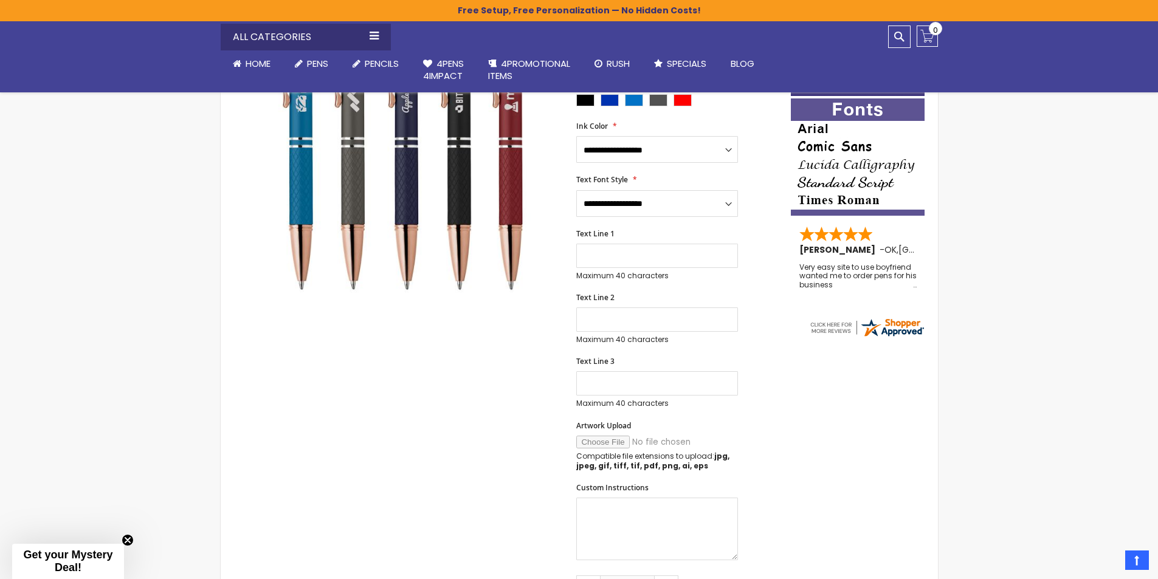
scroll to position [486, 0]
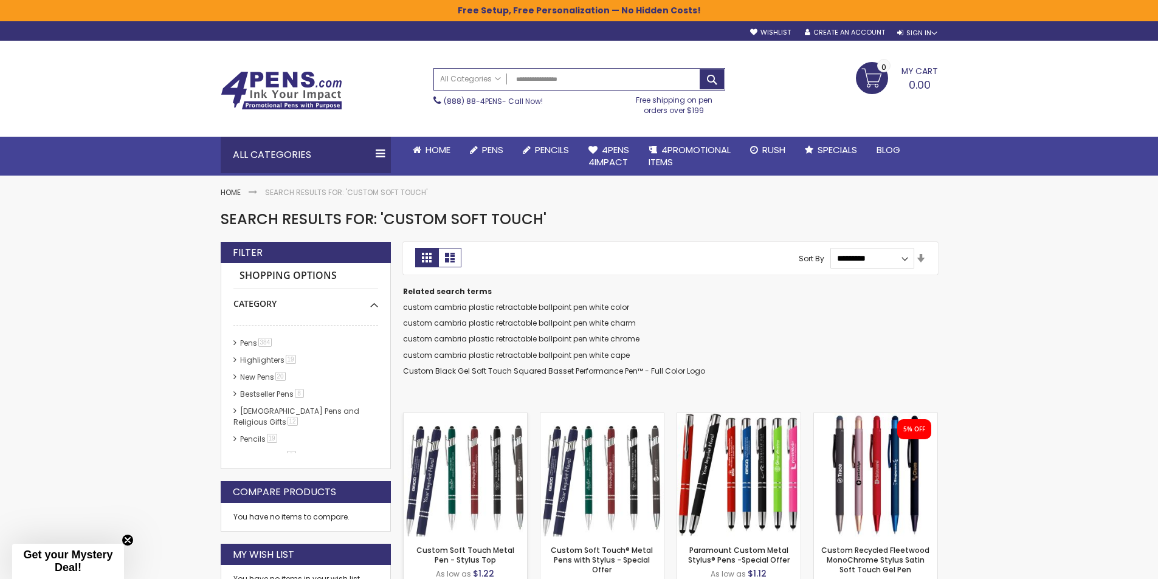
click at [492, 452] on img at bounding box center [465, 474] width 123 height 123
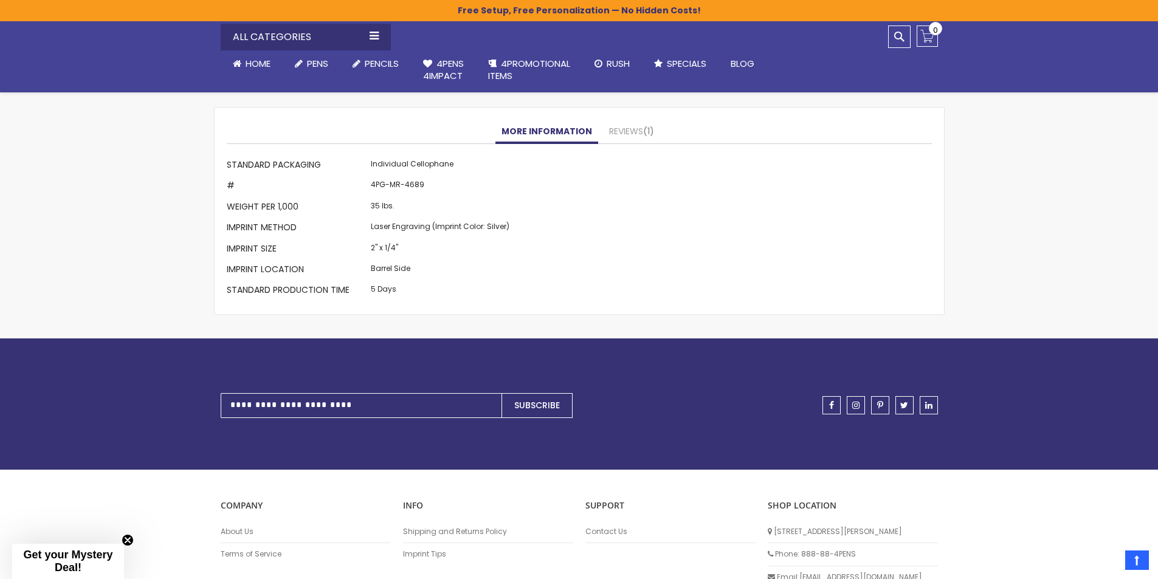
scroll to position [995, 0]
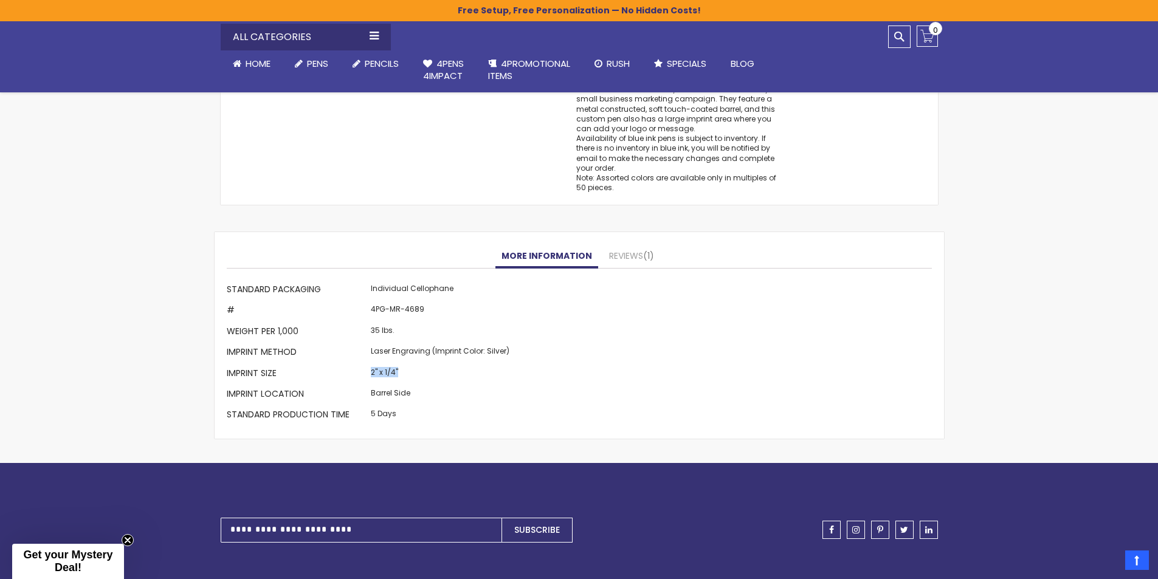
drag, startPoint x: 405, startPoint y: 371, endPoint x: 367, endPoint y: 374, distance: 39.0
click at [368, 374] on td "2" x 1/4"" at bounding box center [440, 374] width 145 height 21
copy td "2" x 1/4""
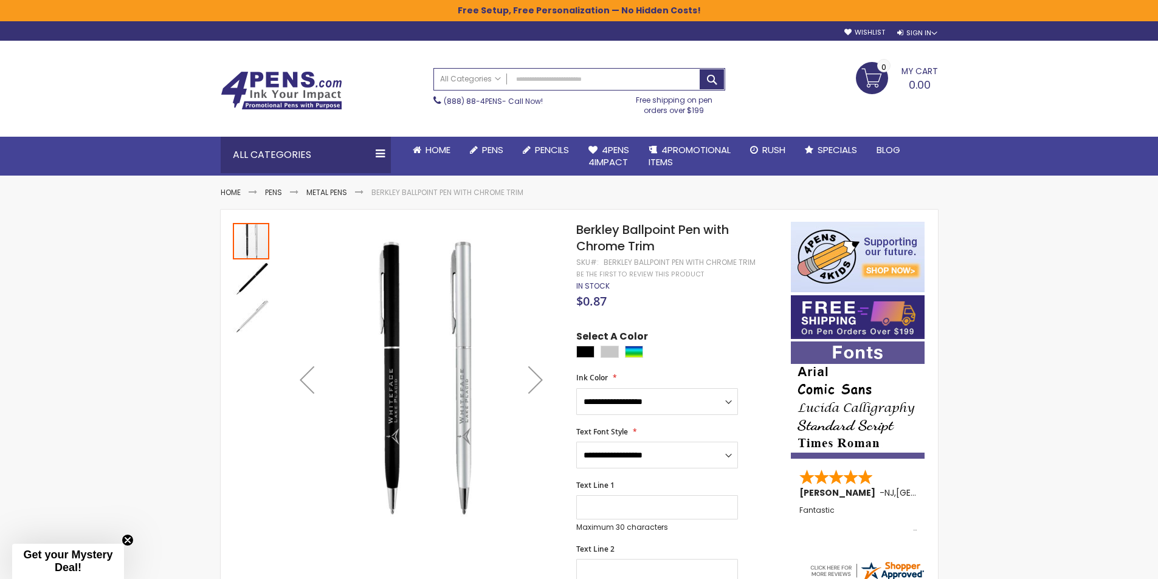
click at [798, 371] on img at bounding box center [858, 400] width 134 height 117
